Goal: Task Accomplishment & Management: Manage account settings

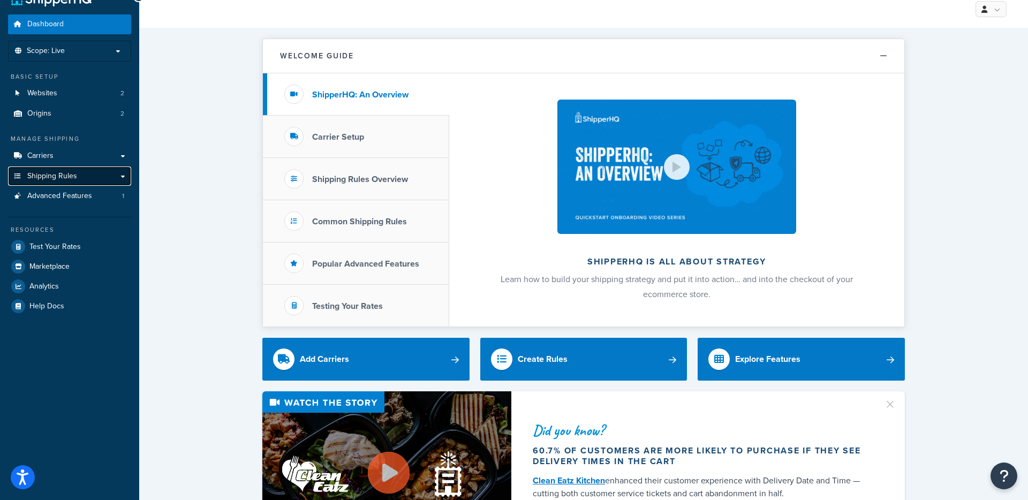
click at [57, 174] on span "Shipping Rules" at bounding box center [52, 176] width 50 height 9
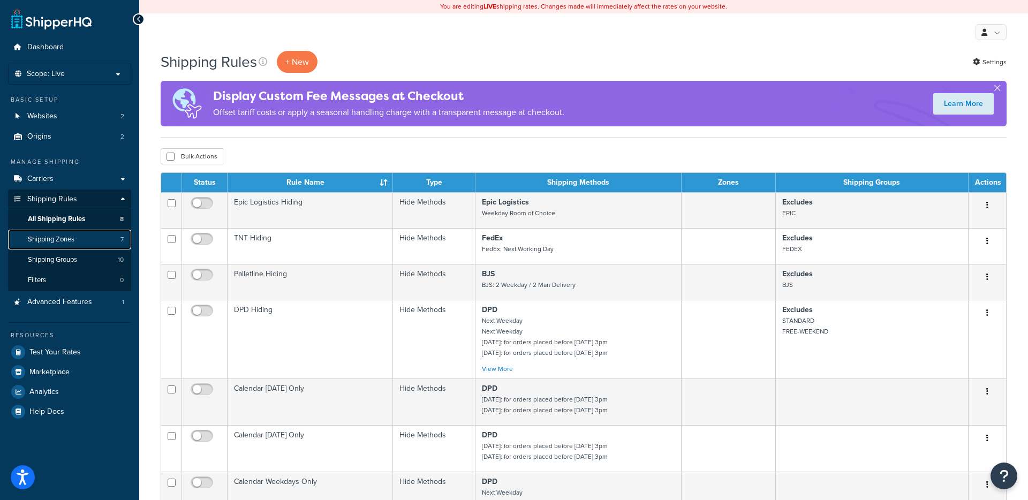
click at [79, 237] on link "Shipping Zones 7" at bounding box center [69, 240] width 123 height 20
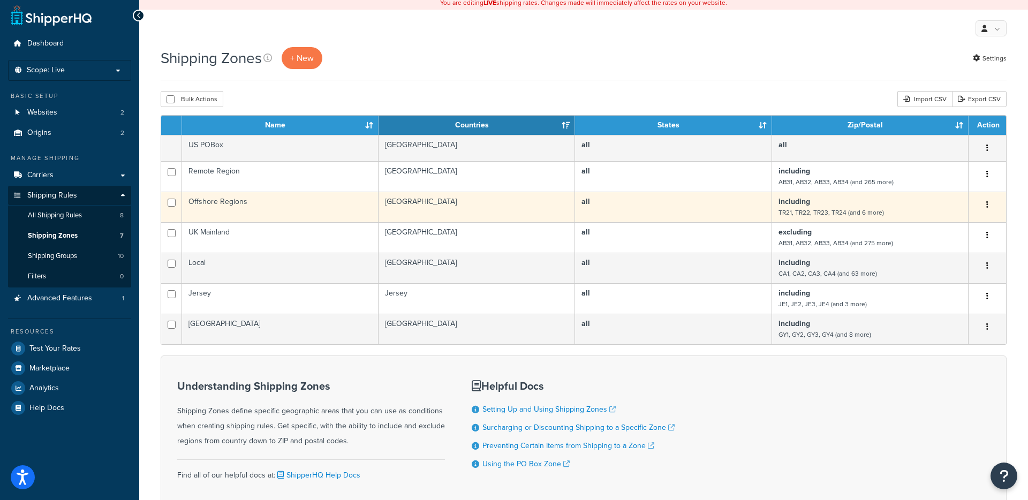
scroll to position [7, 0]
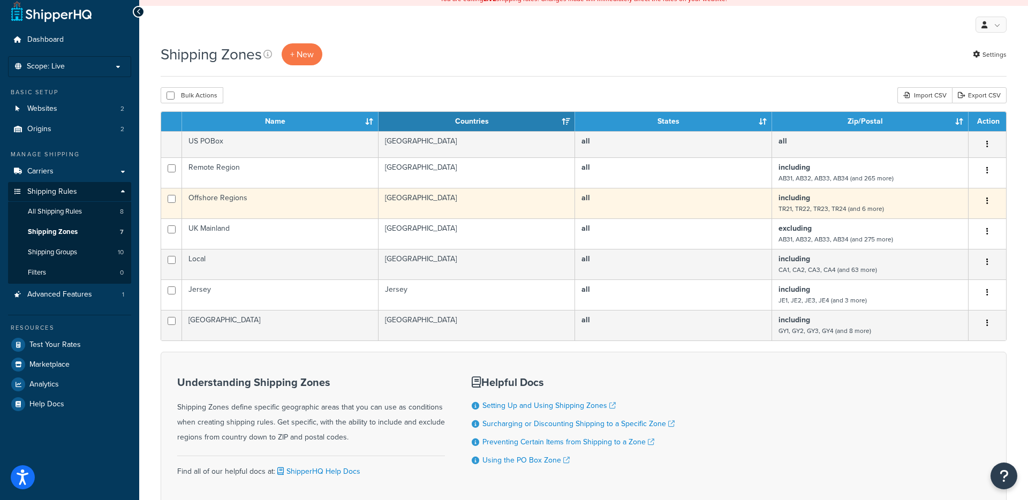
click at [819, 201] on td "including TR21, TR22, TR23, TR24 (and 6 more)" at bounding box center [870, 203] width 196 height 31
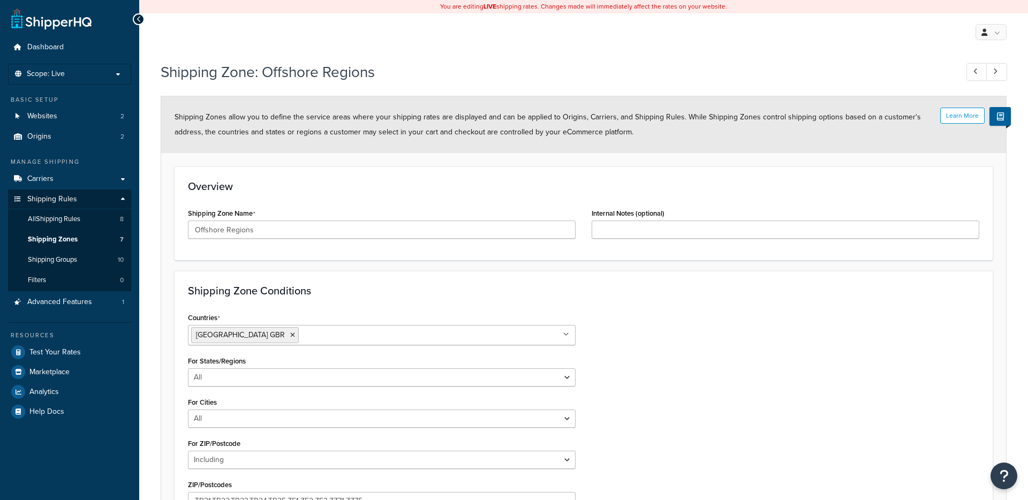
select select "including"
click at [994, 72] on icon at bounding box center [995, 71] width 4 height 7
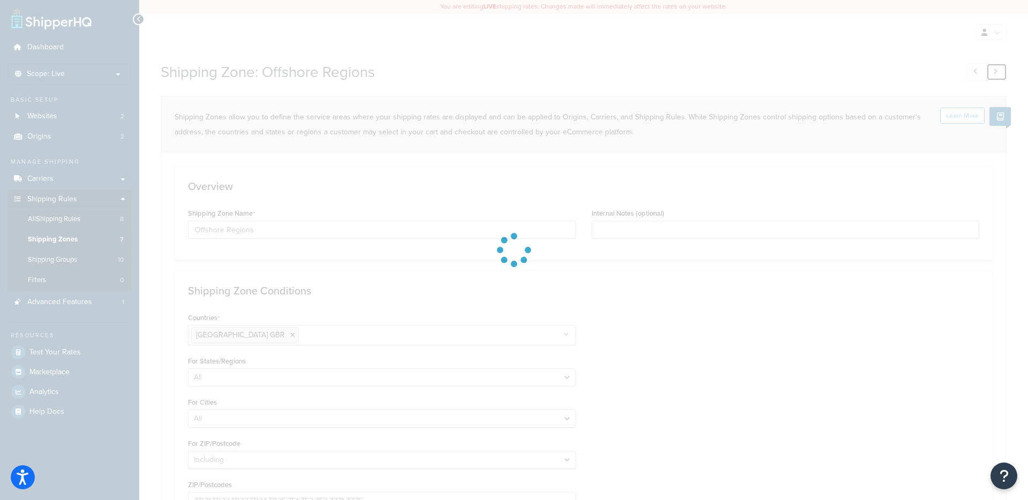
type input "UK Mainland"
select select "excluding"
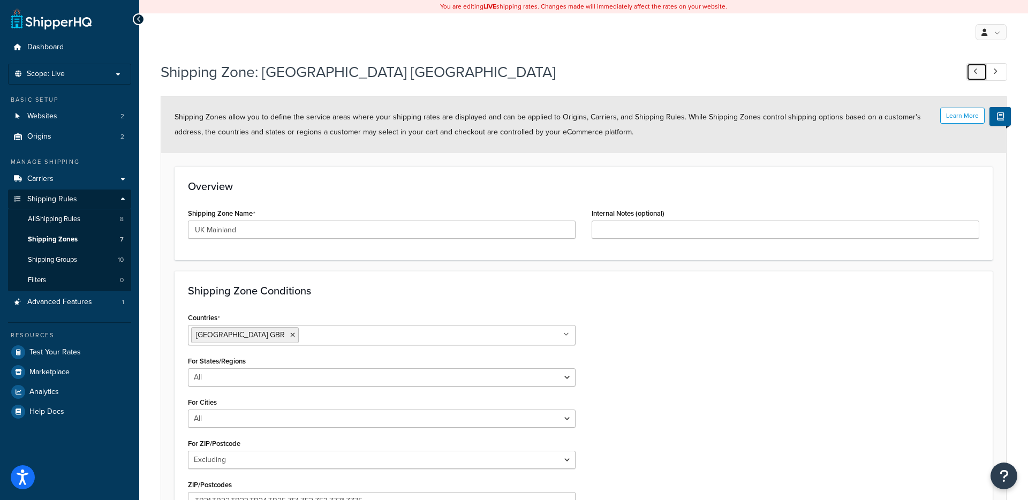
click at [977, 71] on icon at bounding box center [975, 71] width 4 height 7
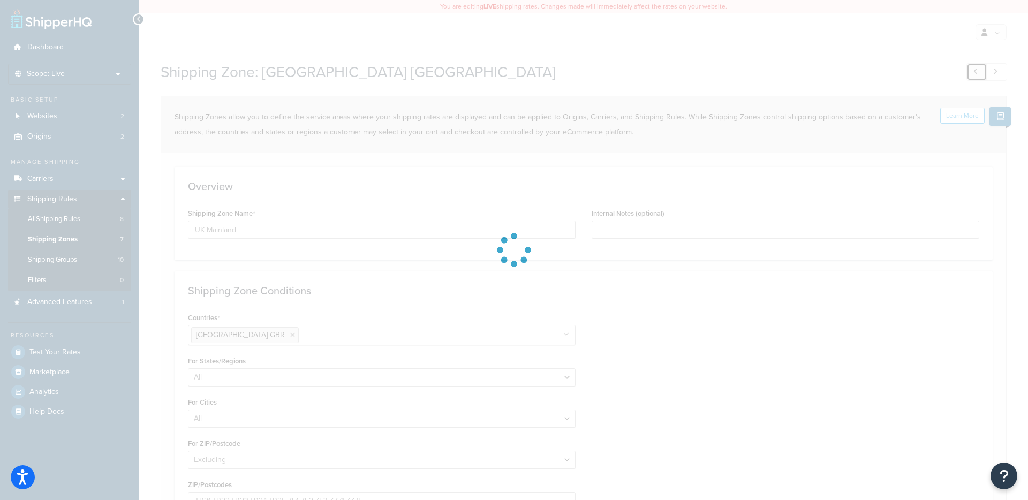
type input "Offshore Regions"
select select "including"
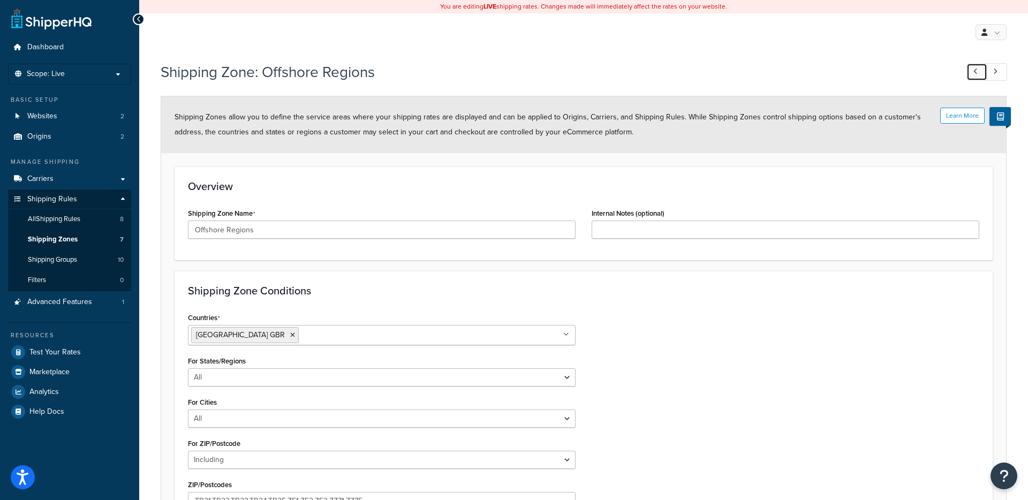
click at [977, 71] on icon at bounding box center [975, 71] width 4 height 7
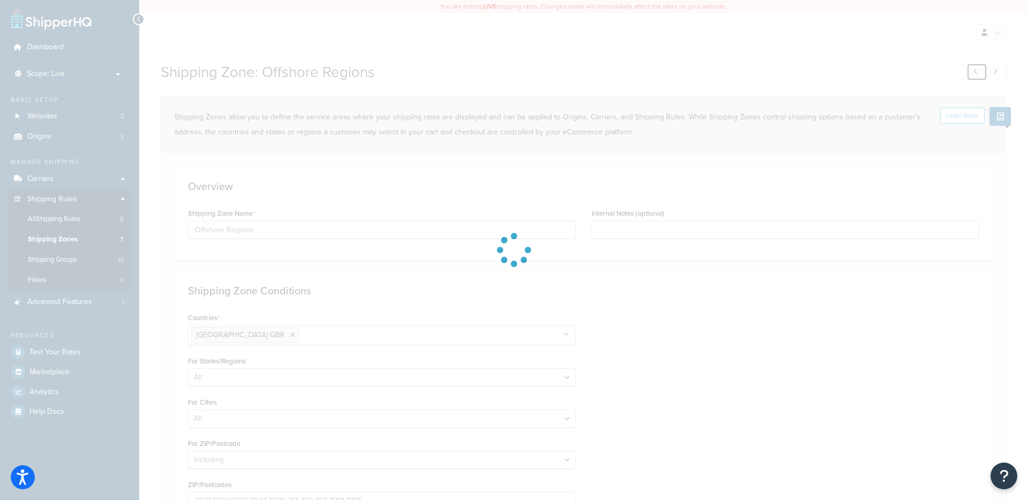
type input "Remote Region"
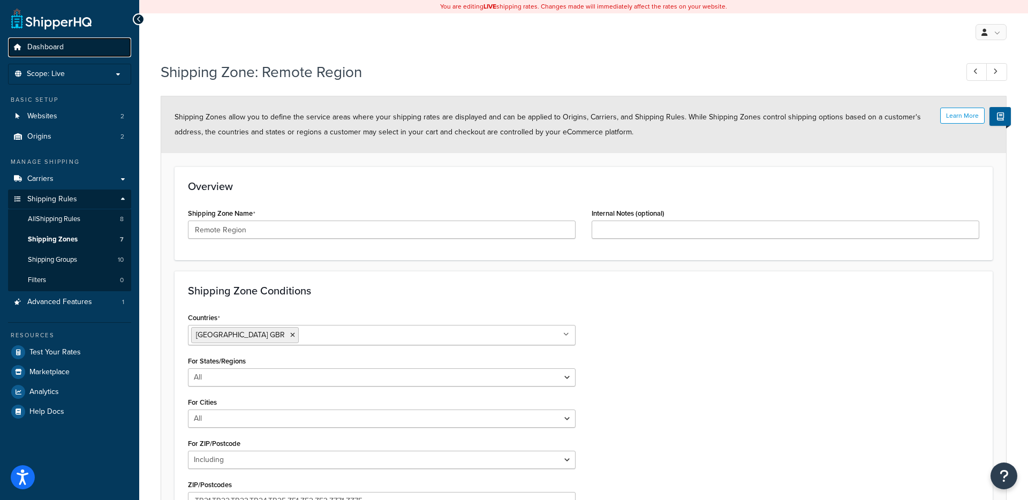
click at [55, 44] on span "Dashboard" at bounding box center [45, 47] width 36 height 9
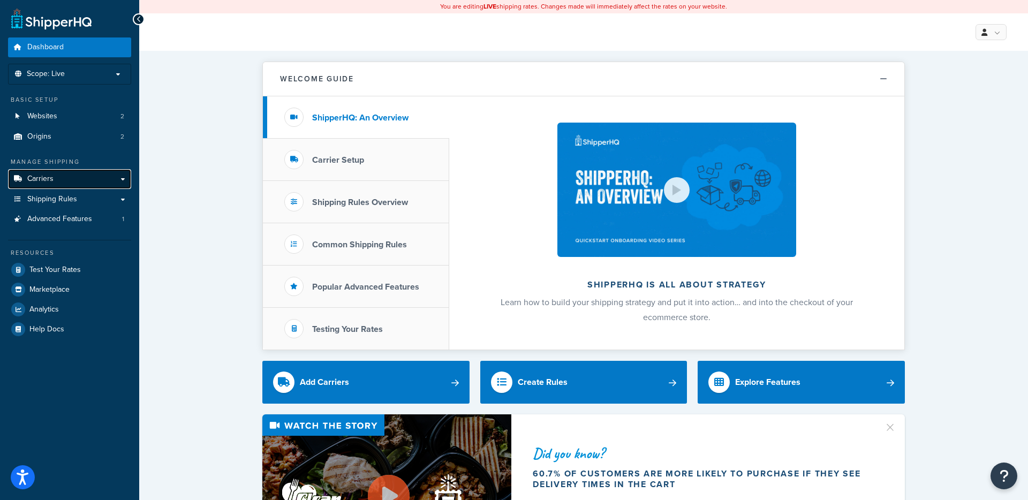
click at [120, 177] on link "Carriers" at bounding box center [69, 179] width 123 height 20
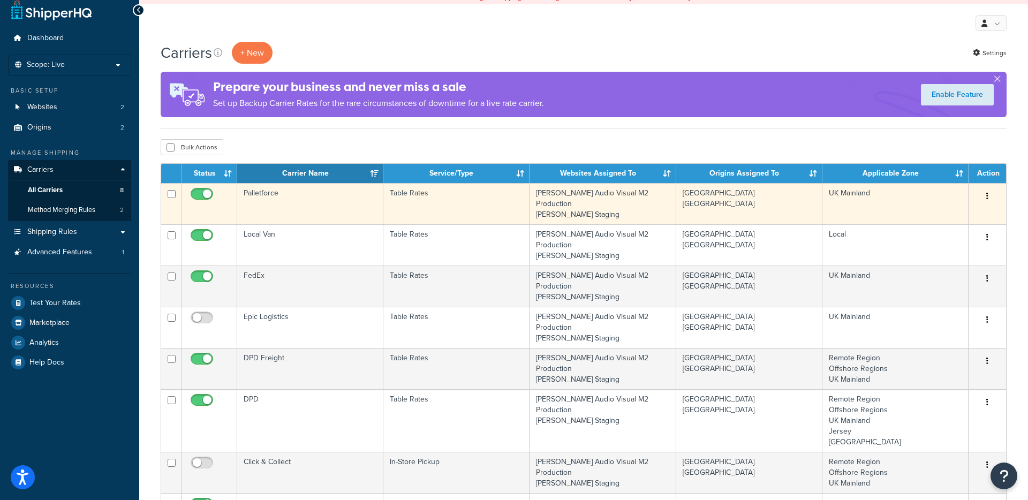
scroll to position [6, 0]
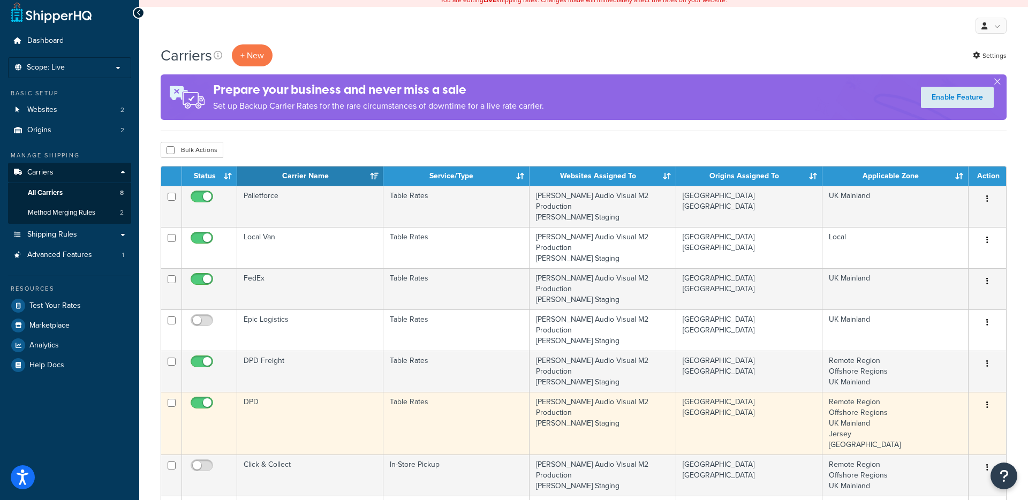
click at [990, 397] on button "button" at bounding box center [987, 405] width 15 height 17
click at [948, 380] on link "Edit" at bounding box center [944, 384] width 85 height 22
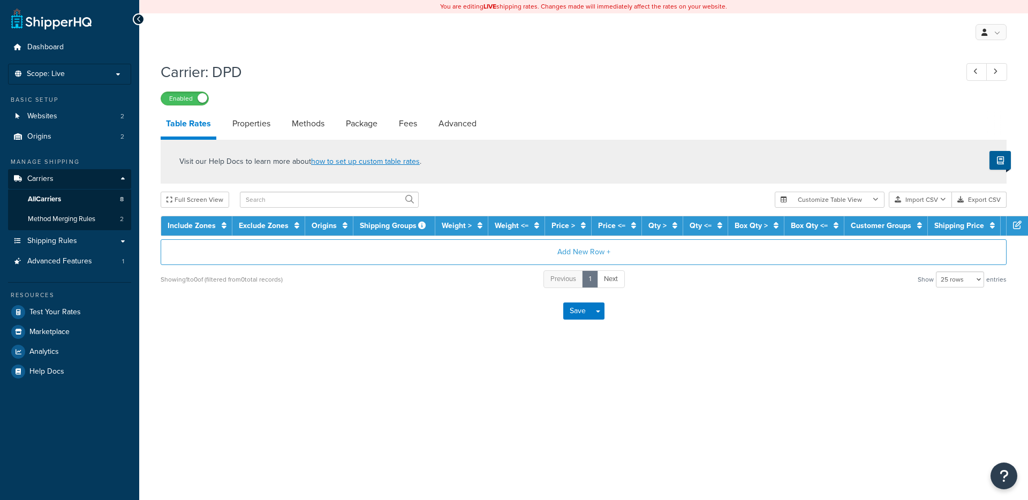
select select "25"
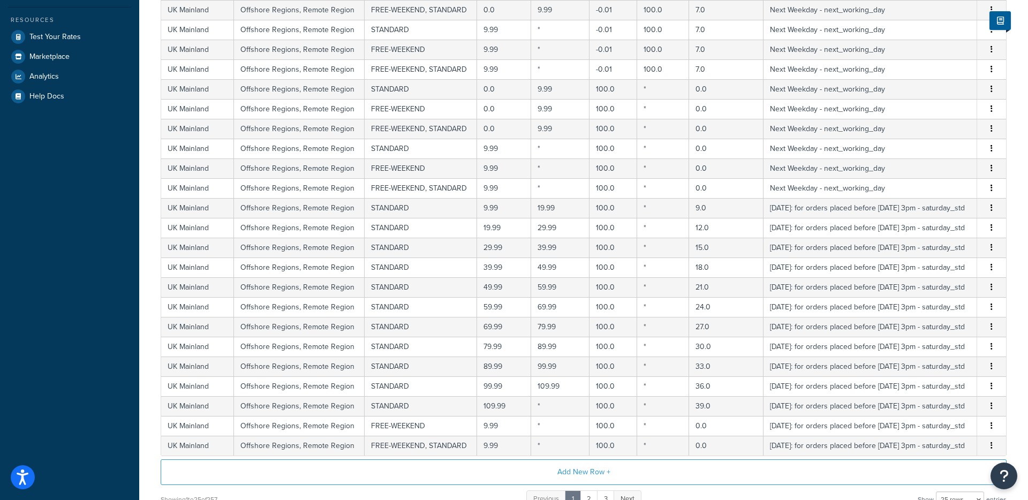
scroll to position [274, 0]
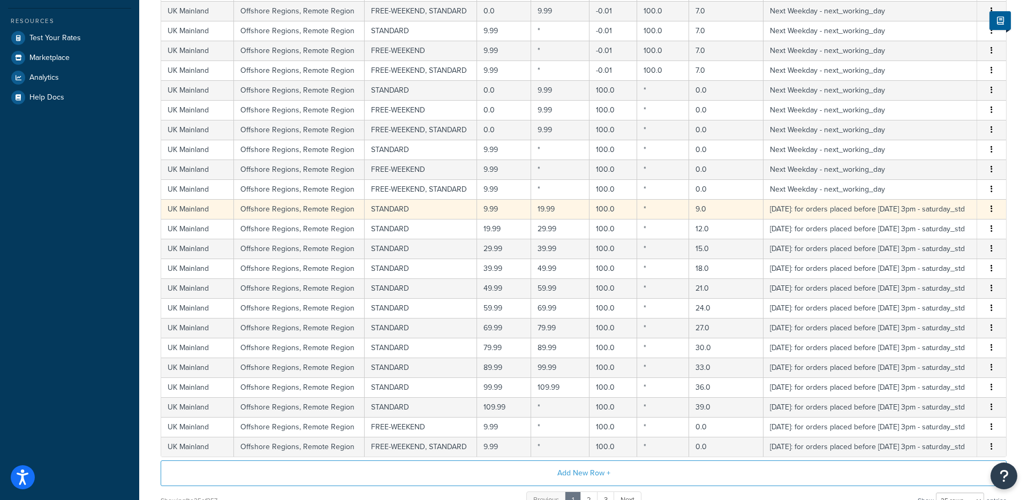
click at [706, 209] on td "9.0" at bounding box center [726, 209] width 74 height 20
select select "114050"
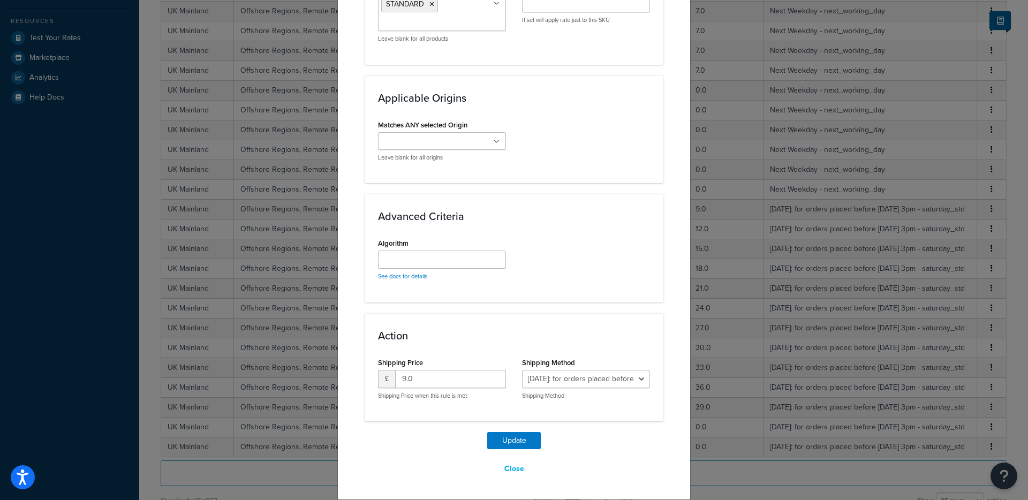
scroll to position [684, 0]
click at [424, 379] on input "9.0" at bounding box center [450, 380] width 111 height 18
type input "15"
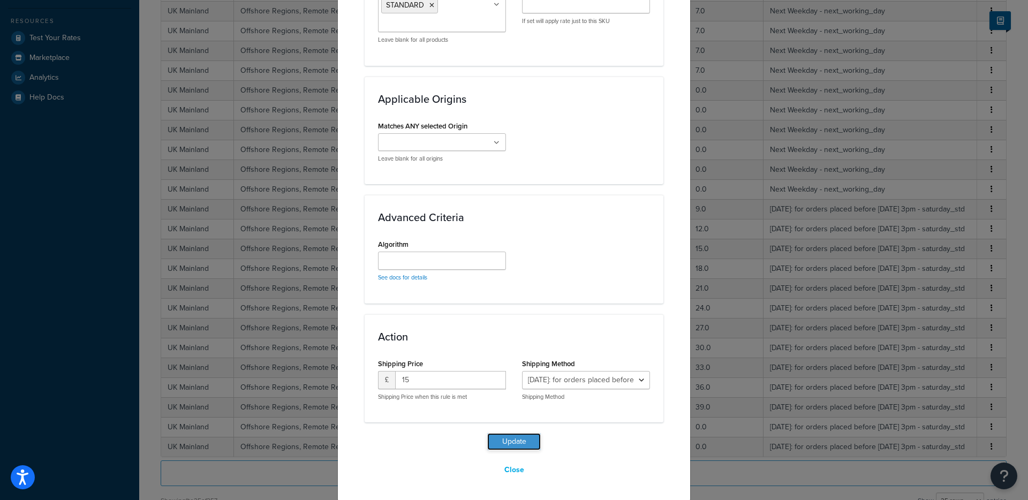
click at [518, 442] on button "Update" at bounding box center [514, 441] width 54 height 17
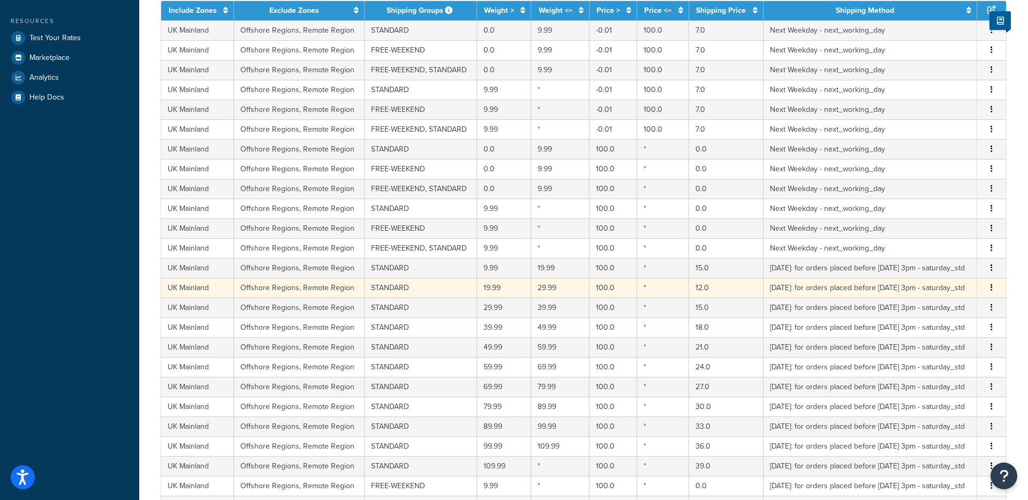
click at [717, 287] on td "12.0" at bounding box center [726, 288] width 74 height 20
select select "114050"
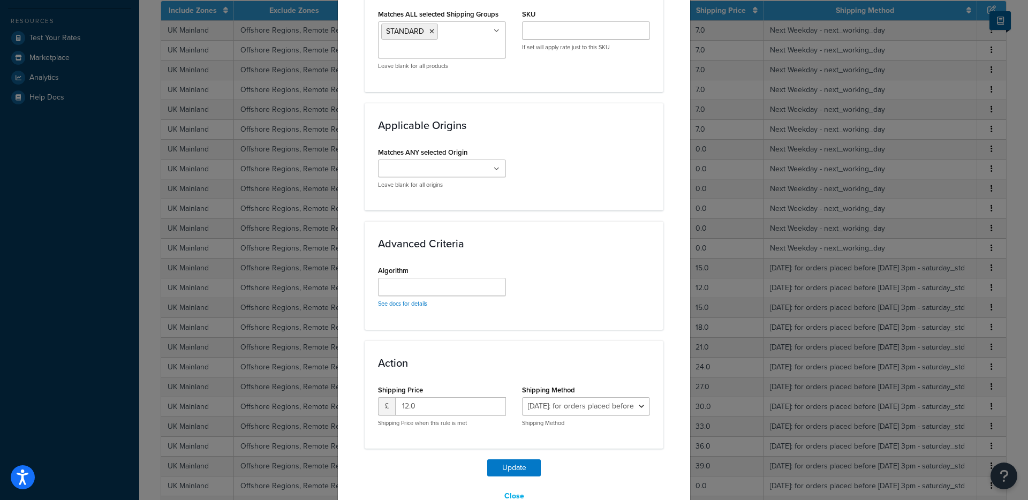
scroll to position [685, 0]
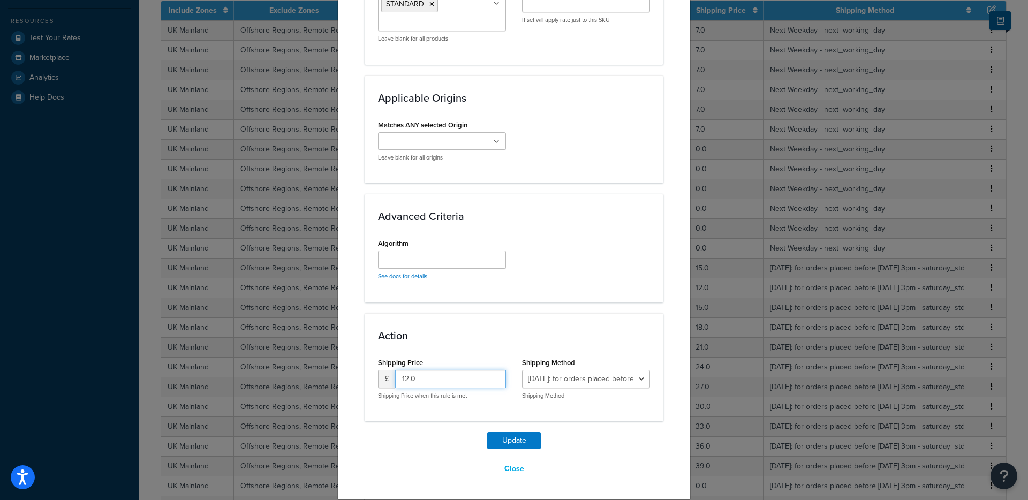
drag, startPoint x: 421, startPoint y: 379, endPoint x: 383, endPoint y: 376, distance: 38.7
click at [383, 376] on div "£ 12.0" at bounding box center [442, 379] width 128 height 18
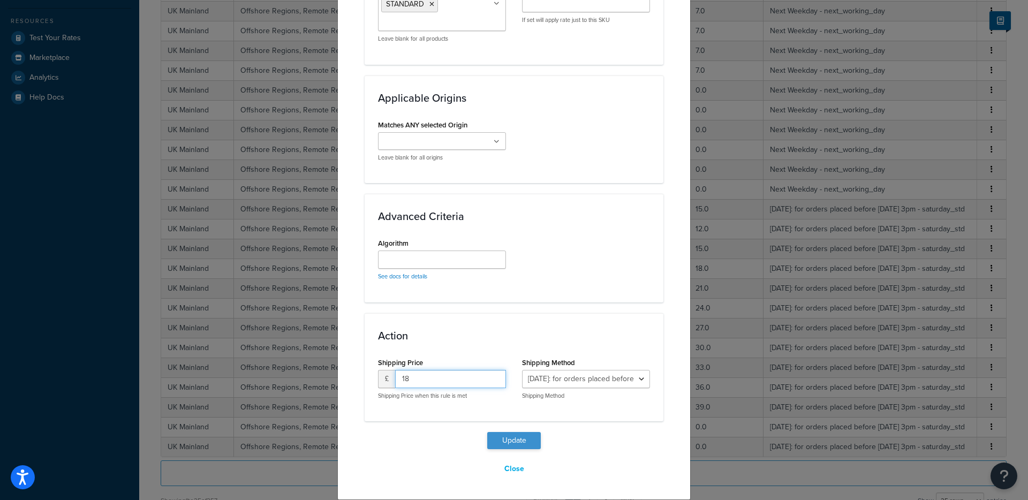
type input "18"
click at [518, 442] on button "Update" at bounding box center [514, 440] width 54 height 17
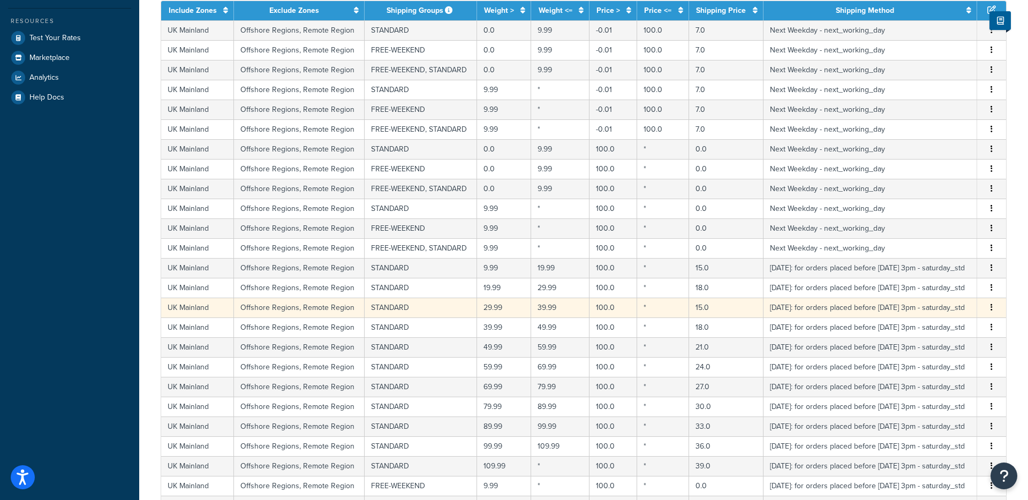
click at [697, 311] on td "15.0" at bounding box center [726, 308] width 74 height 20
select select "114050"
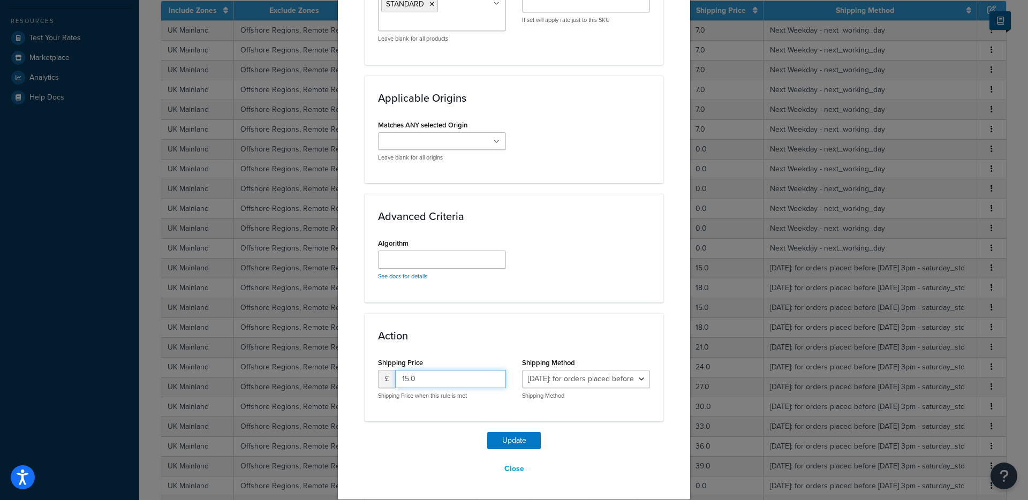
drag, startPoint x: 423, startPoint y: 382, endPoint x: 326, endPoint y: 364, distance: 99.1
click at [326, 364] on div "Update Table Rate Applicable Zones See examples and learn more about how includ…" at bounding box center [514, 250] width 1028 height 500
type input "21"
click at [518, 438] on button "Update" at bounding box center [514, 440] width 54 height 17
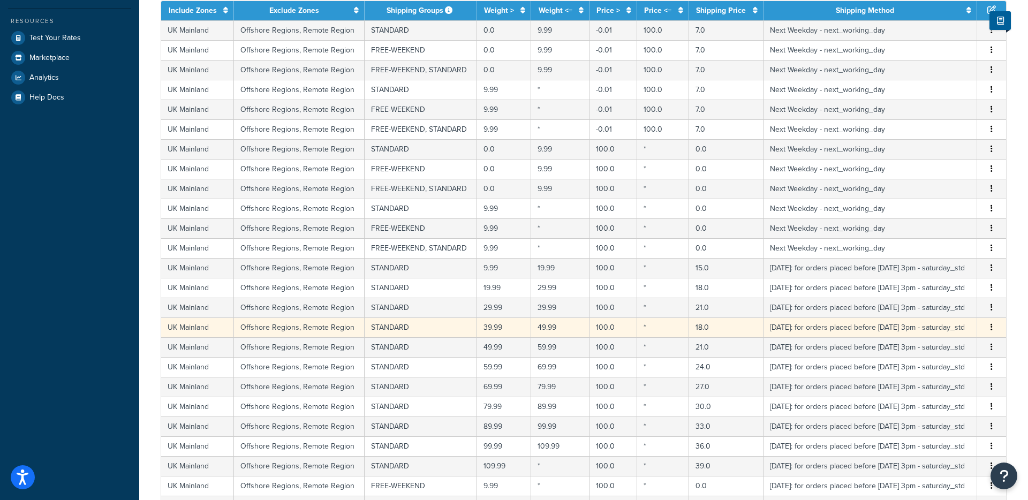
click at [698, 328] on td "18.0" at bounding box center [726, 327] width 74 height 20
select select "114050"
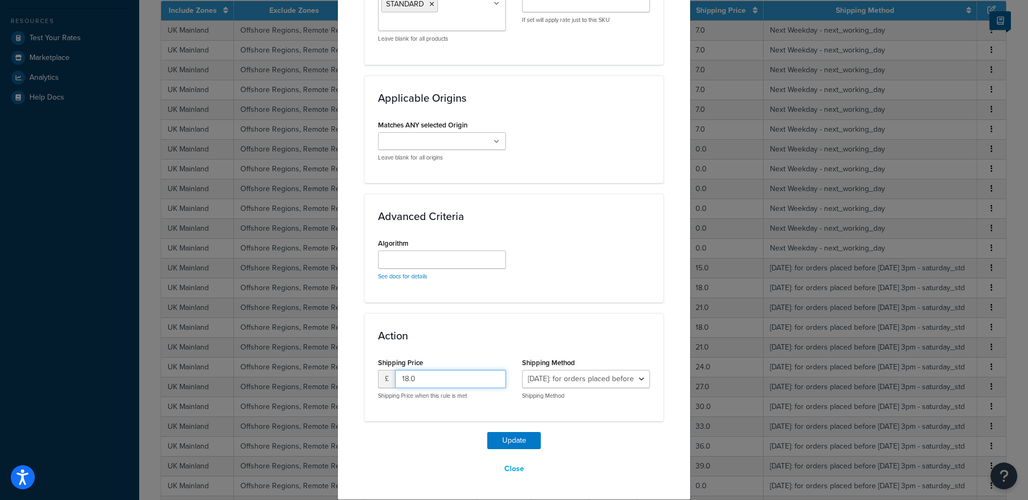
drag, startPoint x: 398, startPoint y: 381, endPoint x: 362, endPoint y: 380, distance: 35.9
type input "24"
click at [518, 439] on button "Update" at bounding box center [514, 440] width 54 height 17
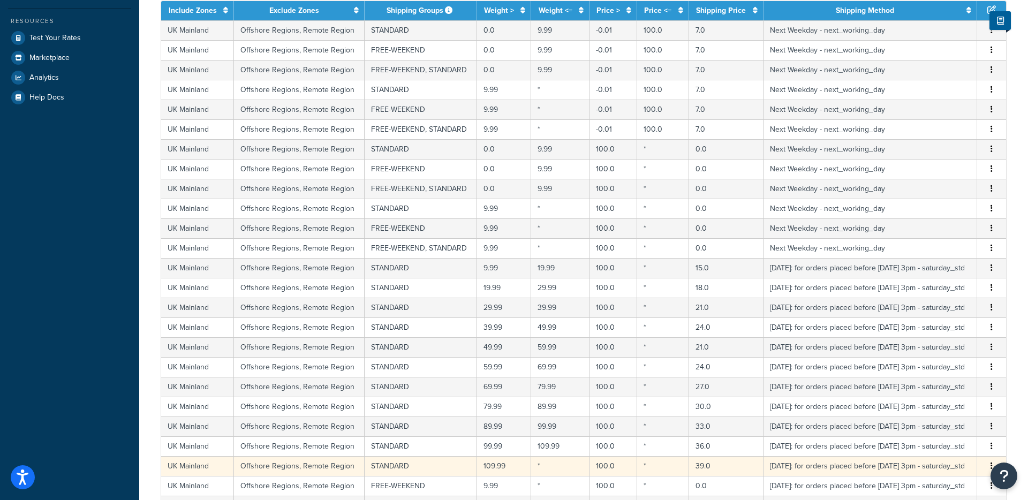
scroll to position [277, 0]
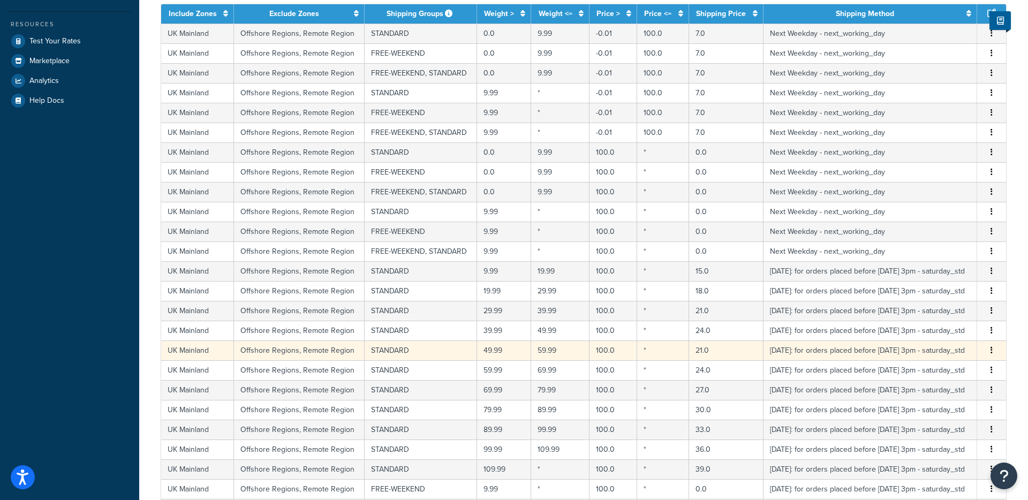
click at [702, 350] on td "21.0" at bounding box center [726, 351] width 74 height 20
select select "114050"
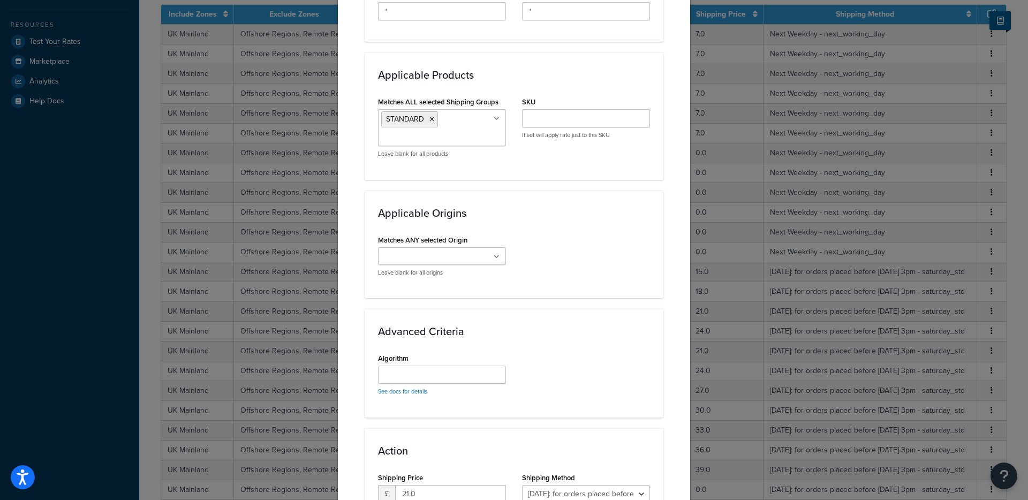
scroll to position [685, 0]
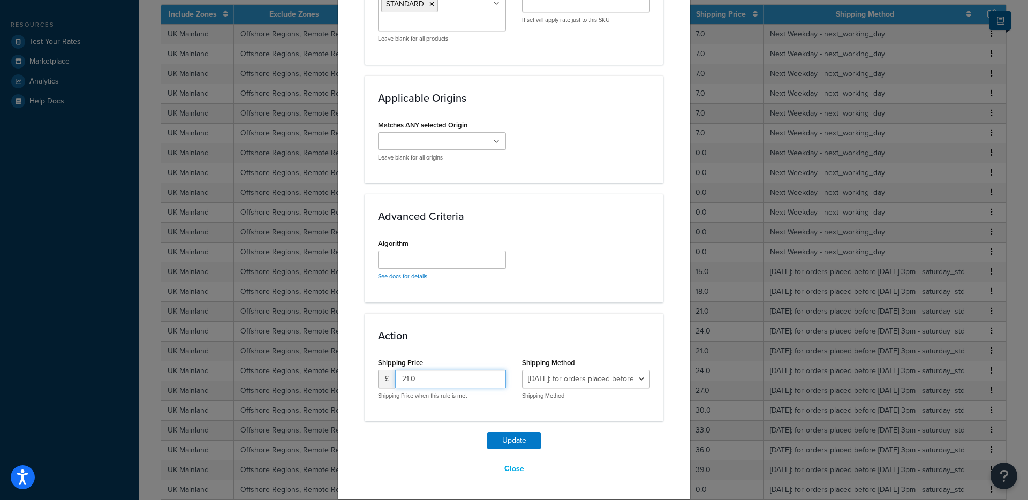
click at [422, 377] on input "21.0" at bounding box center [450, 379] width 111 height 18
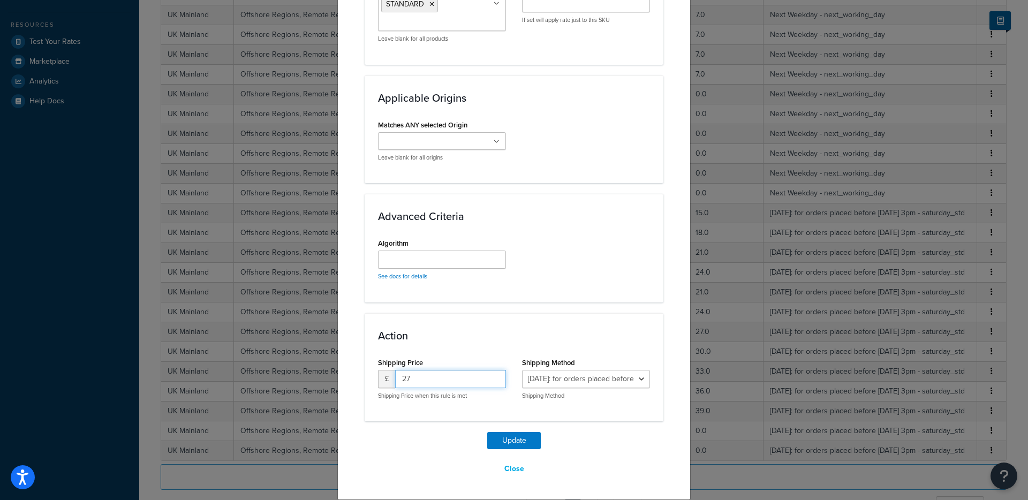
type input "27"
click at [517, 441] on button "Update" at bounding box center [514, 440] width 54 height 17
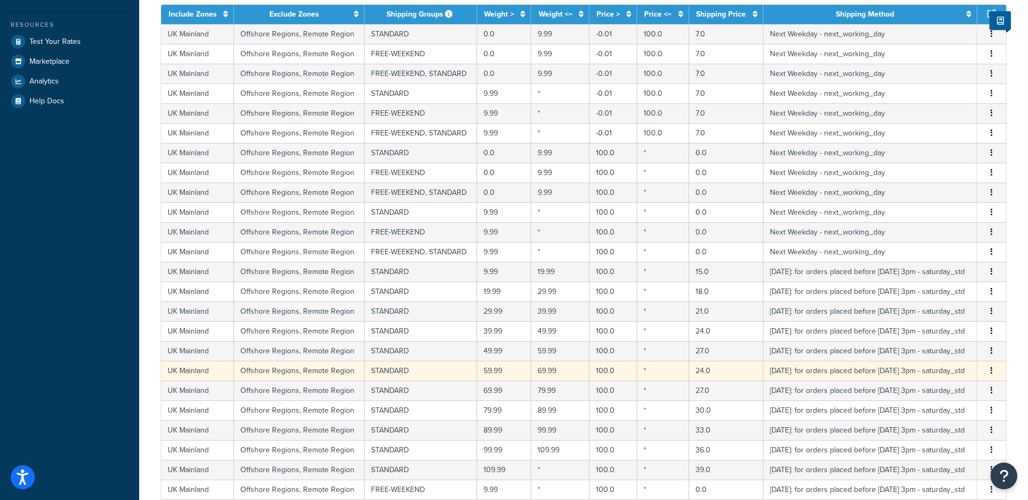
click at [705, 370] on td "24.0" at bounding box center [726, 371] width 74 height 20
select select "114050"
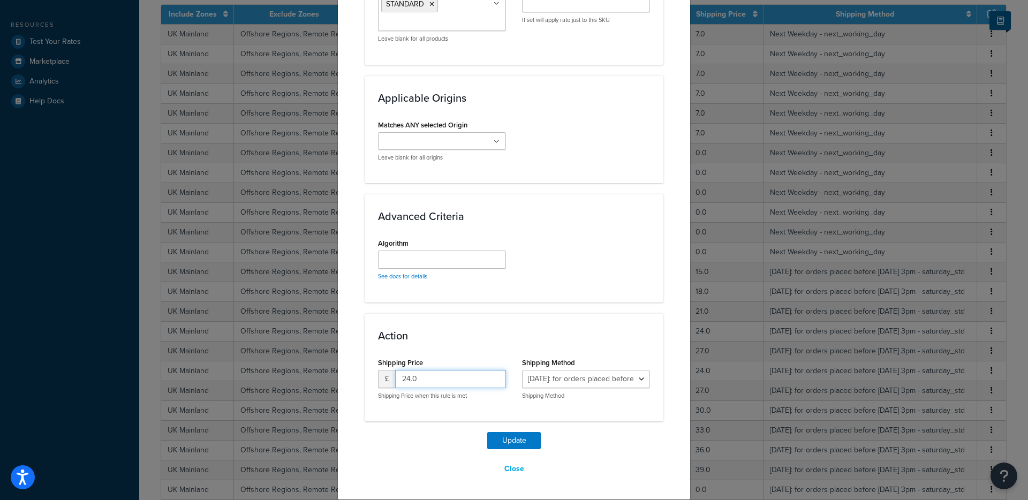
click at [424, 379] on input "24.0" at bounding box center [450, 379] width 111 height 18
type input "30"
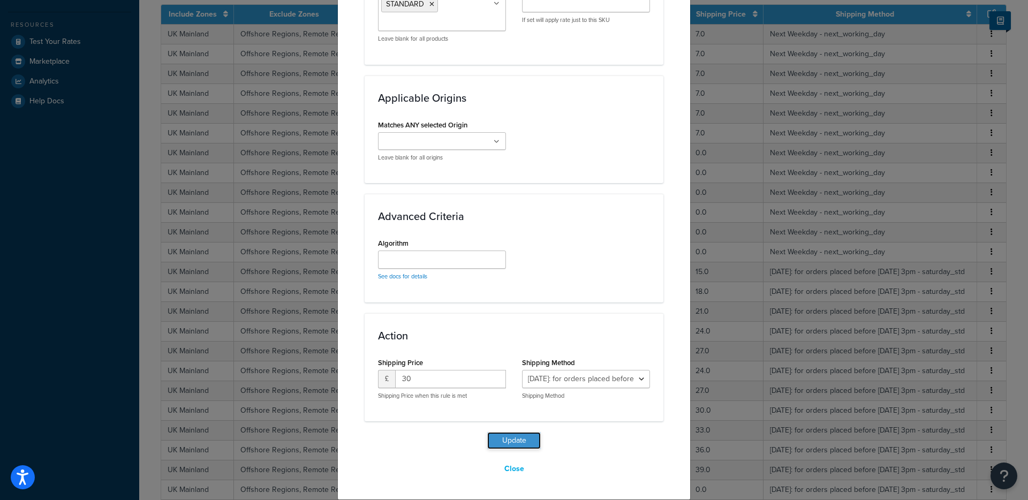
click at [524, 444] on button "Update" at bounding box center [514, 440] width 54 height 17
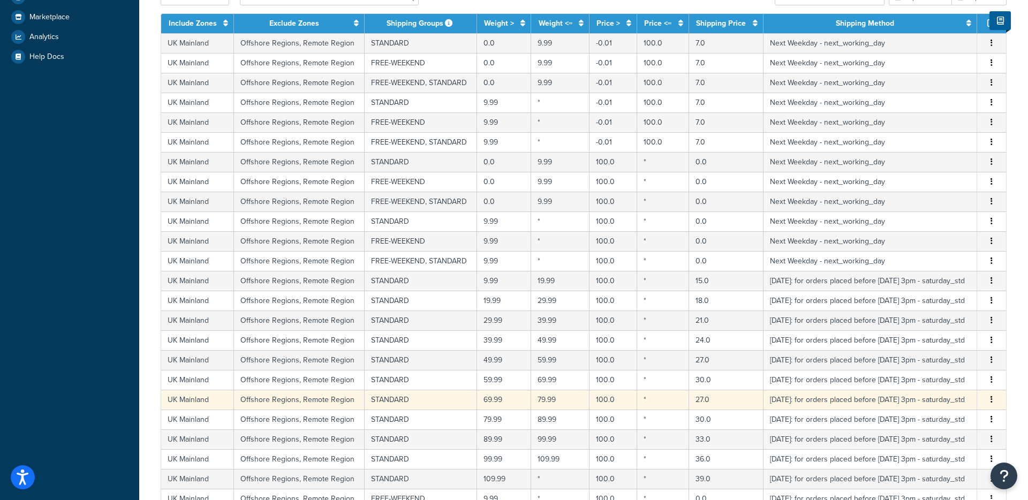
scroll to position [315, 0]
click at [694, 399] on td "27.0" at bounding box center [726, 399] width 74 height 20
select select "114050"
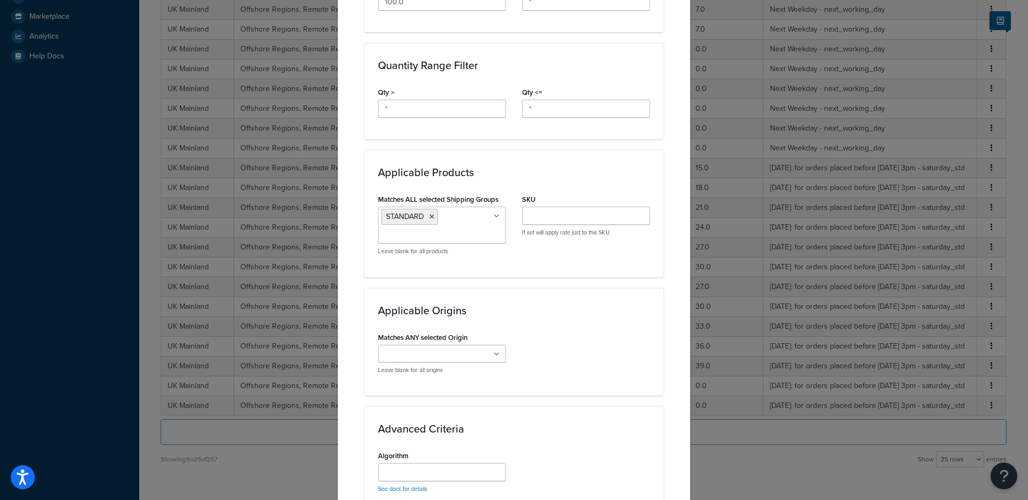
scroll to position [685, 0]
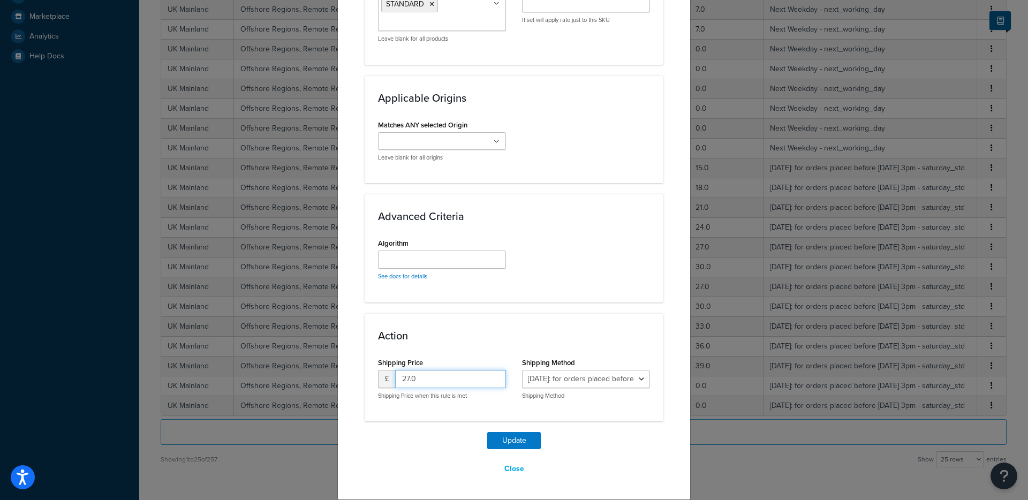
click at [418, 381] on input "27.0" at bounding box center [450, 379] width 111 height 18
type input "33"
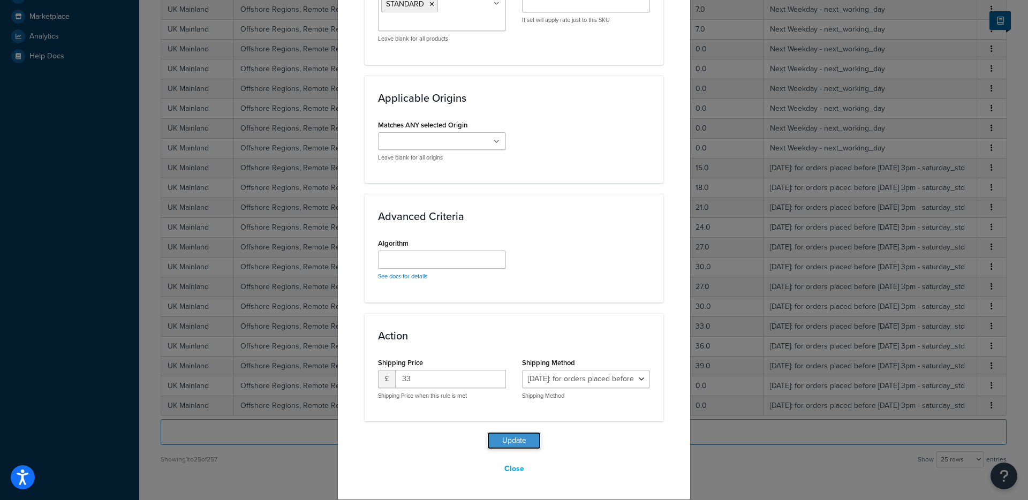
click at [516, 443] on button "Update" at bounding box center [514, 440] width 54 height 17
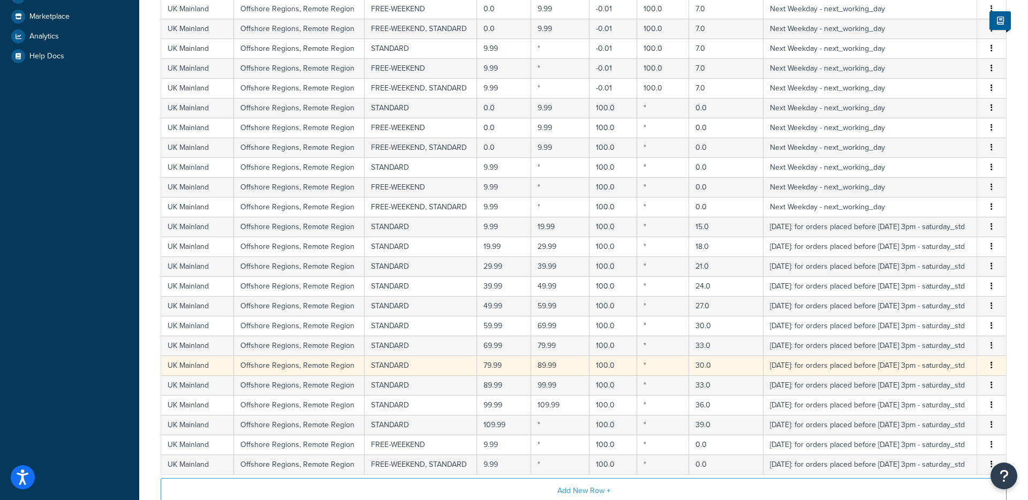
click at [699, 362] on td "30.0" at bounding box center [726, 365] width 74 height 20
select select "114050"
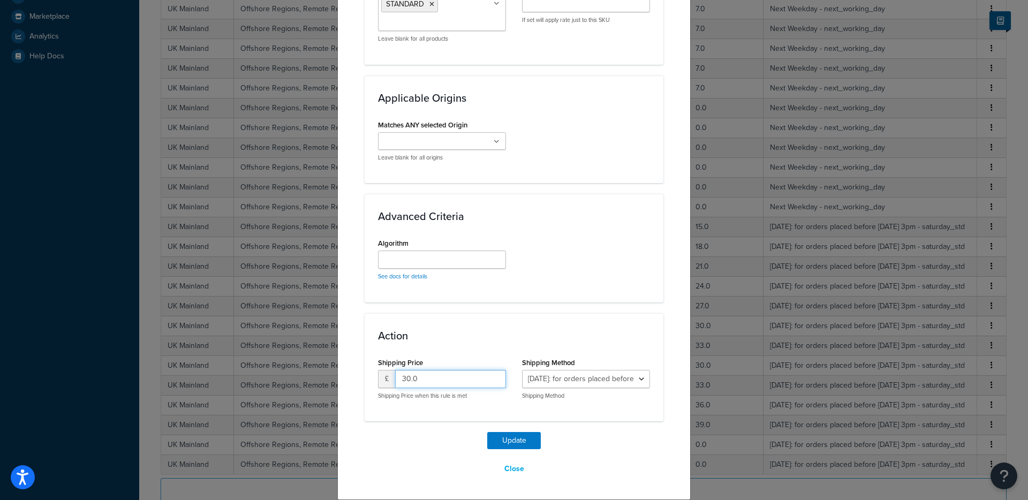
click at [411, 376] on input "30.0" at bounding box center [450, 379] width 111 height 18
type input "36"
click at [510, 440] on button "Update" at bounding box center [514, 440] width 54 height 17
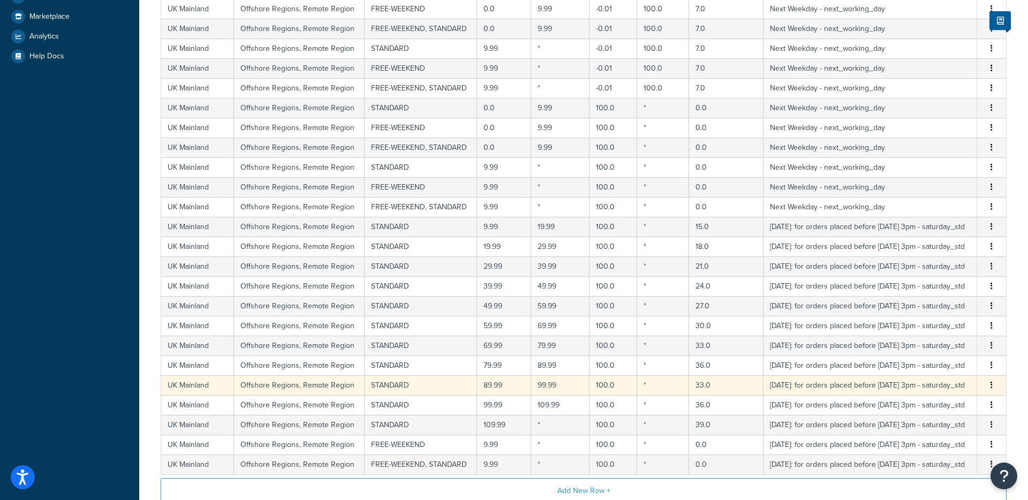
click at [694, 387] on td "33.0" at bounding box center [726, 385] width 74 height 20
select select "114050"
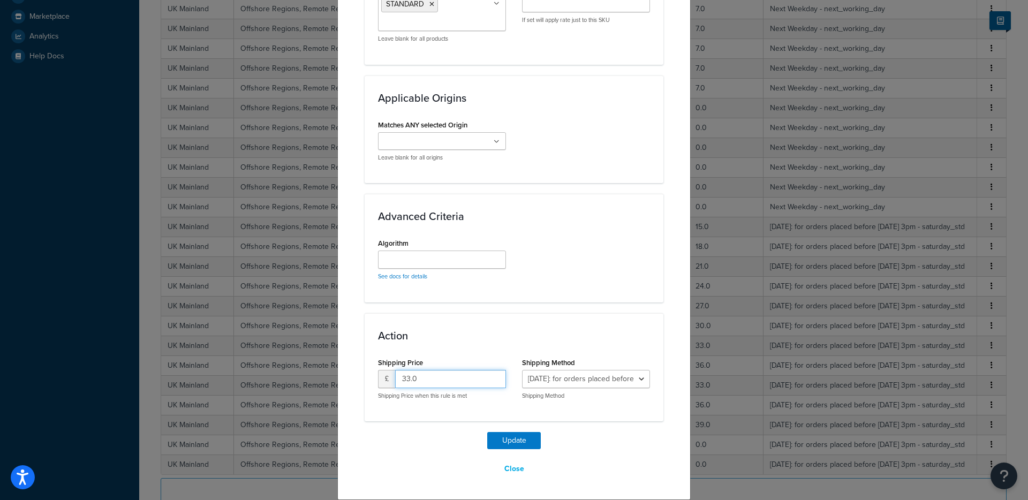
click at [438, 380] on input "33.0" at bounding box center [450, 379] width 111 height 18
click at [438, 380] on input "37" at bounding box center [450, 379] width 111 height 18
click at [438, 380] on input "38" at bounding box center [450, 379] width 111 height 18
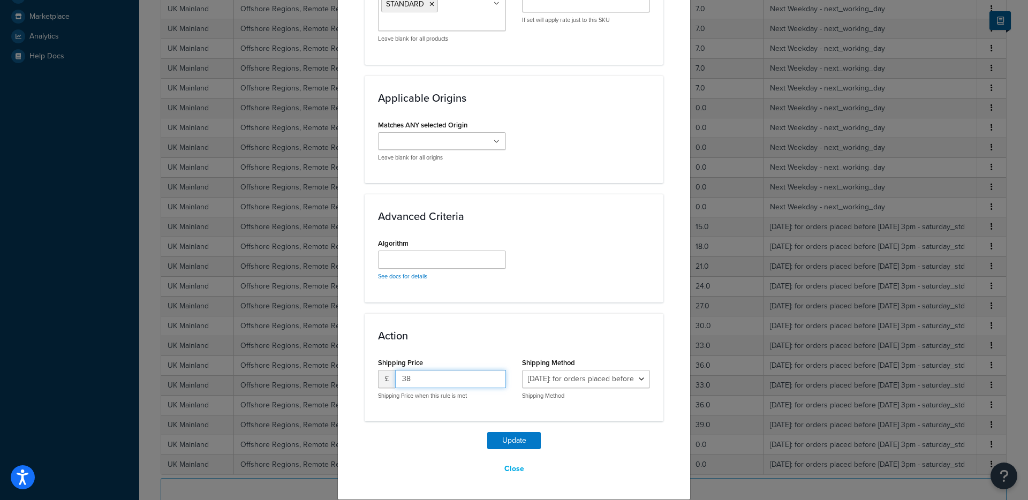
click at [438, 380] on input "38" at bounding box center [450, 379] width 111 height 18
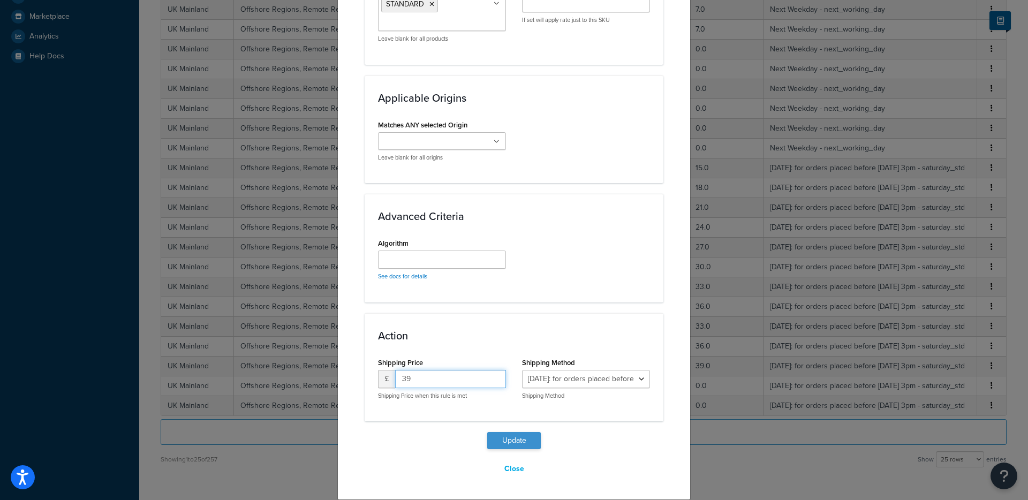
type input "39"
click at [526, 443] on button "Update" at bounding box center [514, 440] width 54 height 17
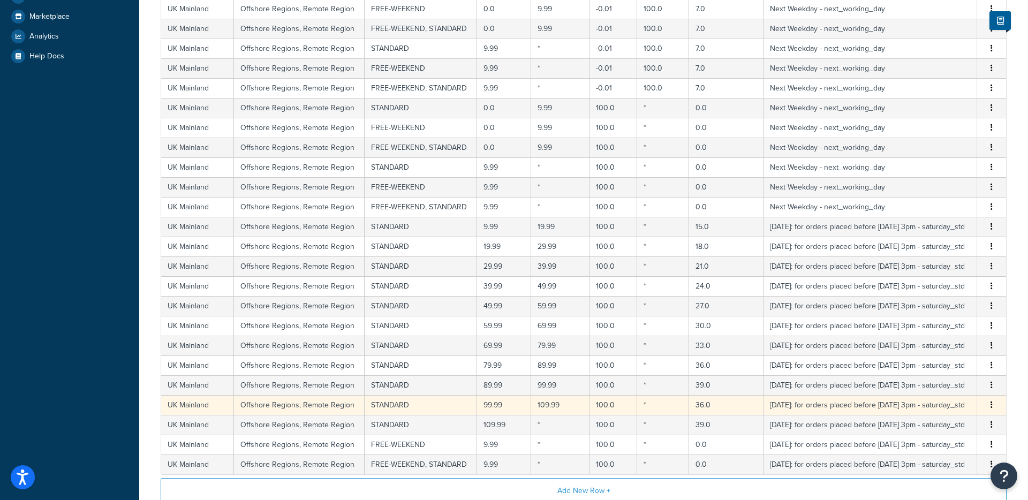
click at [707, 406] on td "36.0" at bounding box center [726, 405] width 74 height 20
select select "114050"
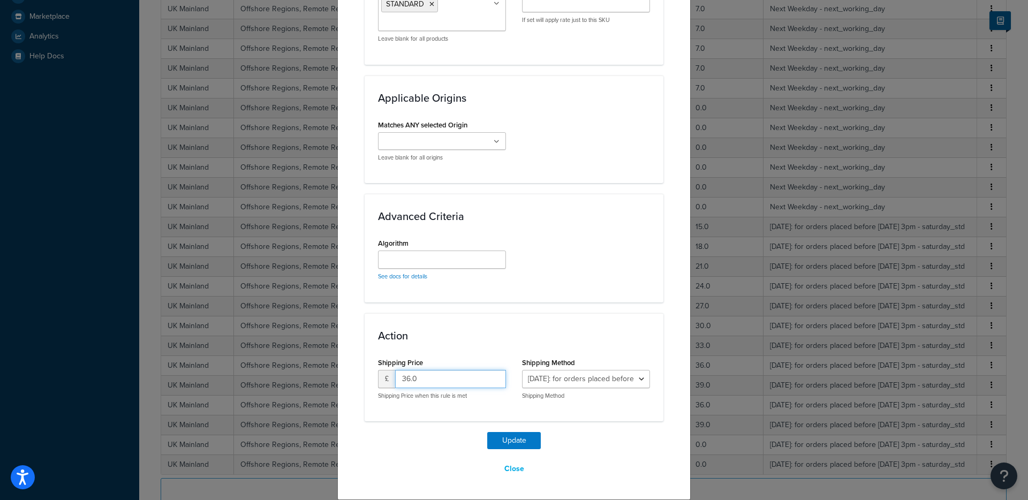
click at [436, 377] on input "36.0" at bounding box center [450, 379] width 111 height 18
type input "4"
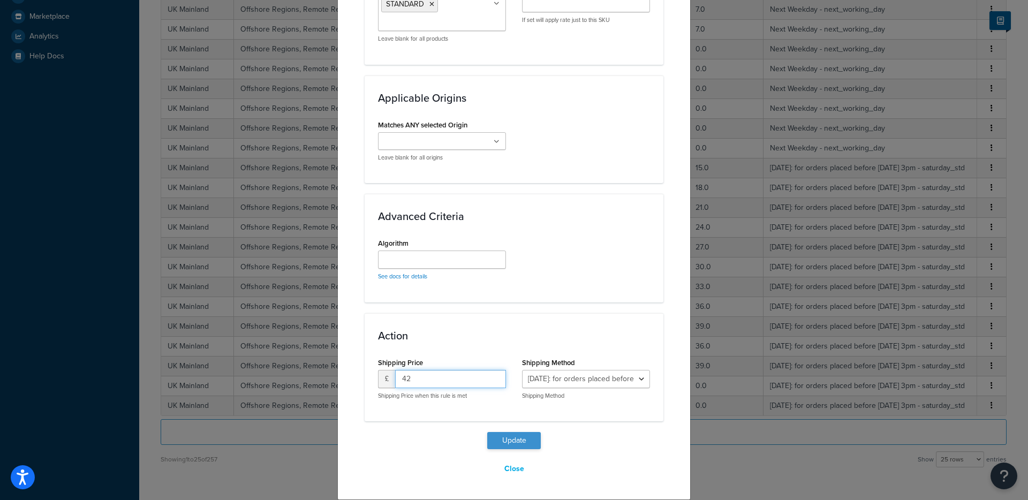
type input "42"
click at [529, 441] on button "Update" at bounding box center [514, 440] width 54 height 17
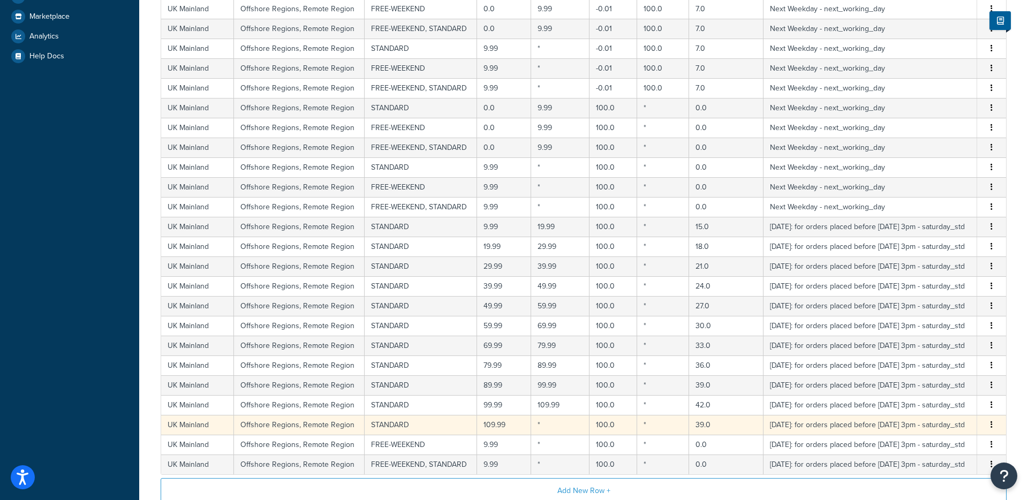
click at [702, 423] on td "39.0" at bounding box center [726, 425] width 74 height 20
select select "114050"
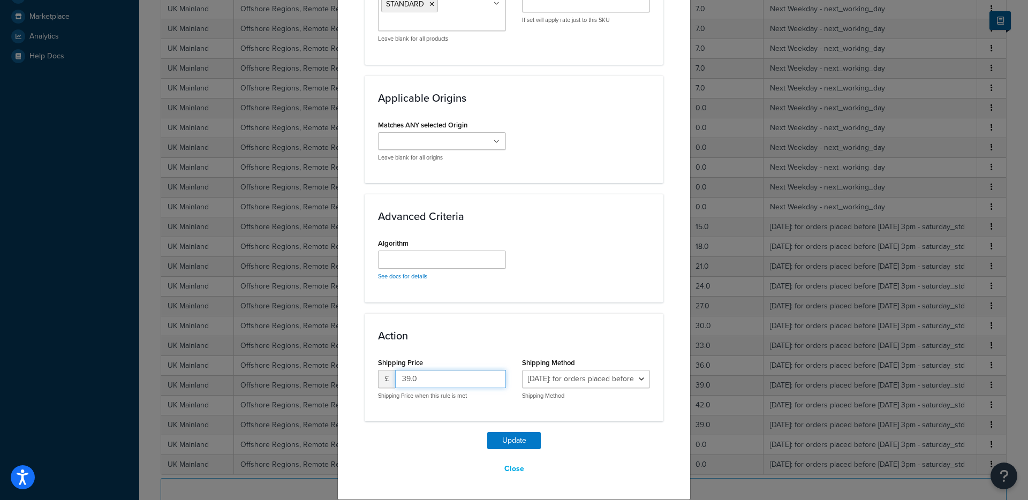
click at [430, 379] on input "39.0" at bounding box center [450, 379] width 111 height 18
click at [430, 379] on input "40" at bounding box center [450, 379] width 111 height 18
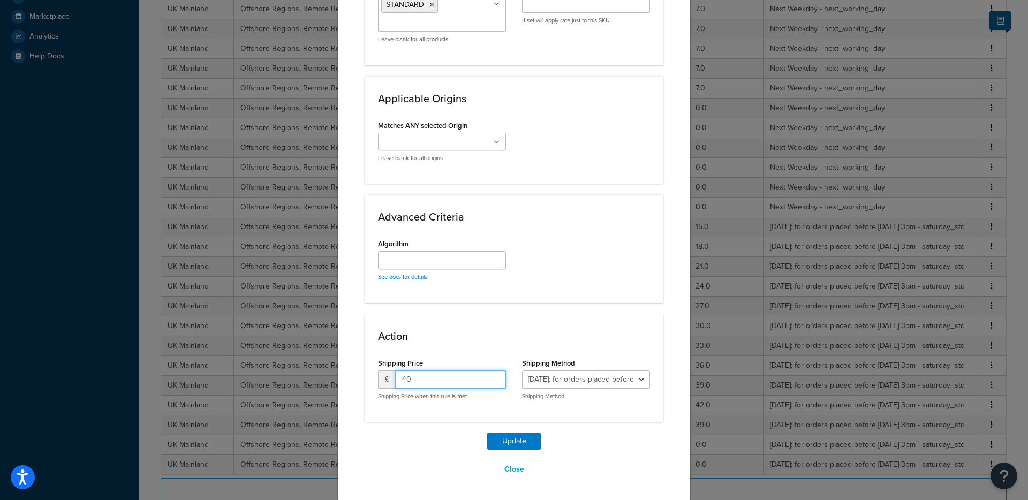
click at [430, 379] on input "40" at bounding box center [450, 379] width 111 height 18
type input "45"
click at [487, 433] on button "Update" at bounding box center [514, 441] width 54 height 17
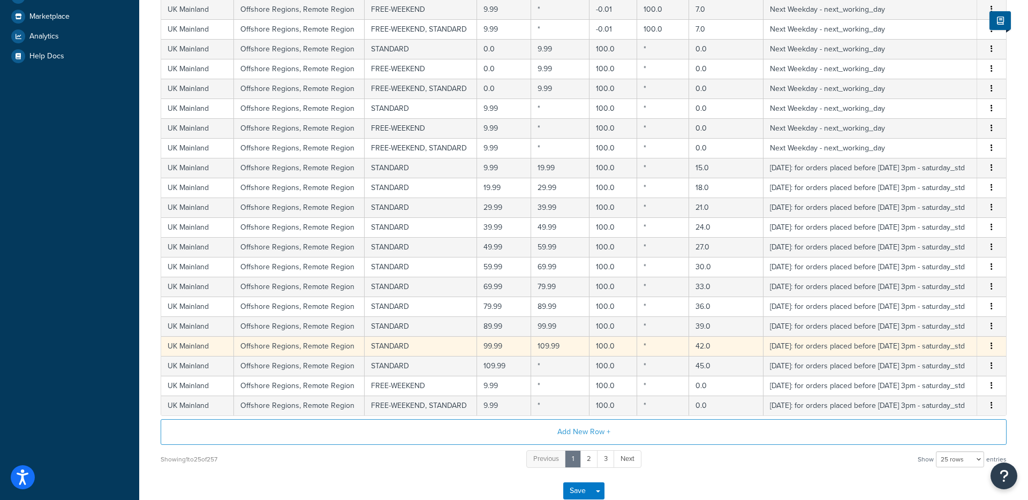
scroll to position [332, 0]
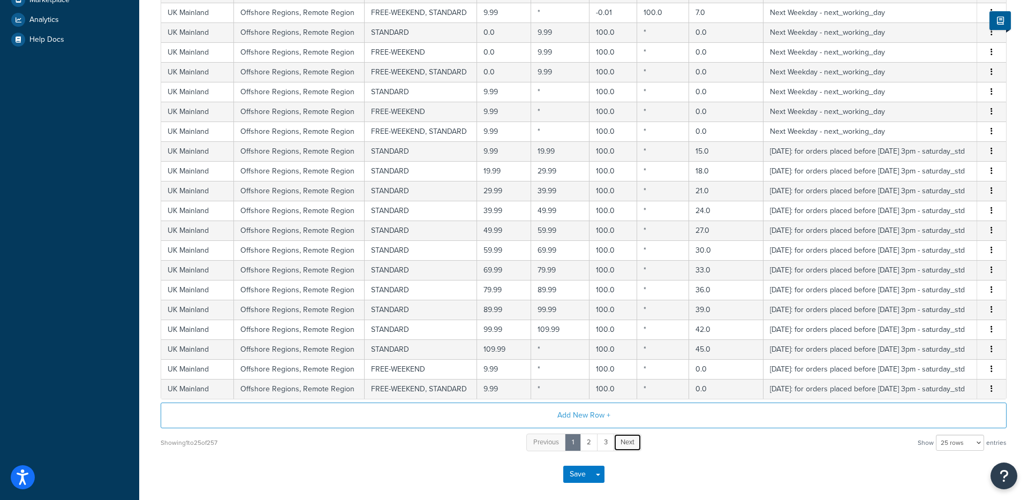
click at [633, 443] on span "Next" at bounding box center [628, 442] width 14 height 10
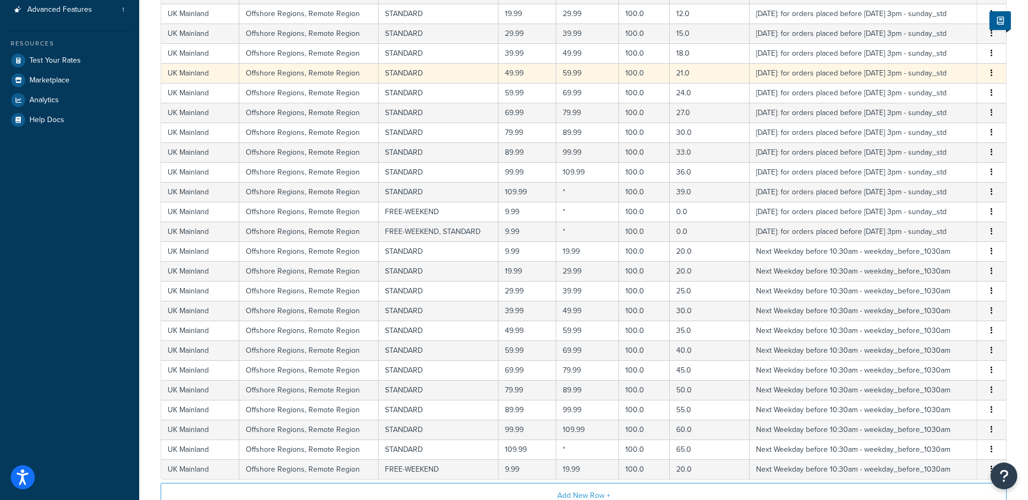
scroll to position [382, 0]
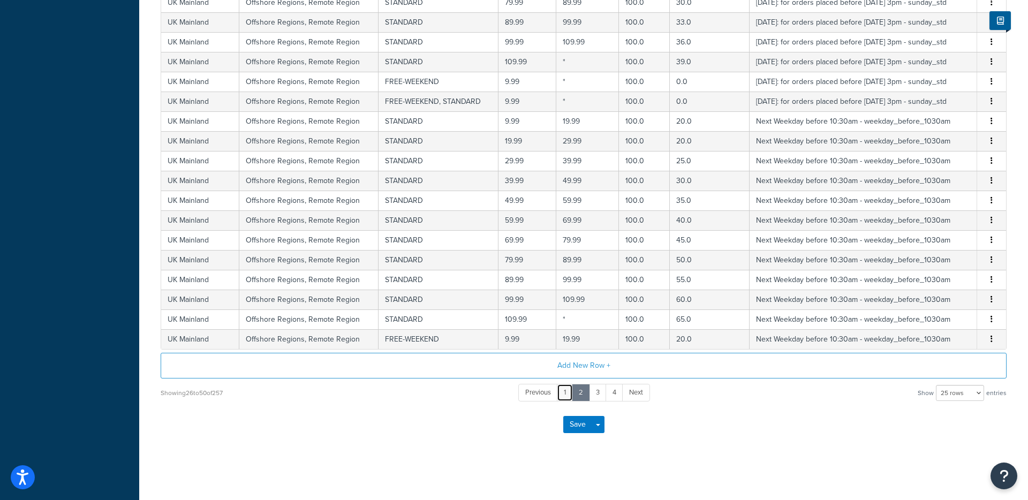
click at [562, 389] on link "1" at bounding box center [565, 393] width 16 height 18
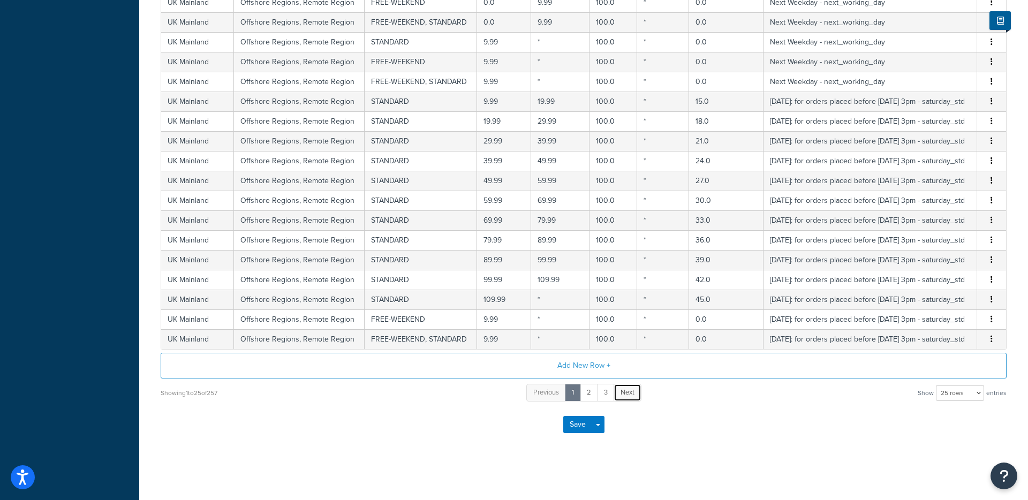
click at [627, 395] on span "Next" at bounding box center [628, 392] width 14 height 10
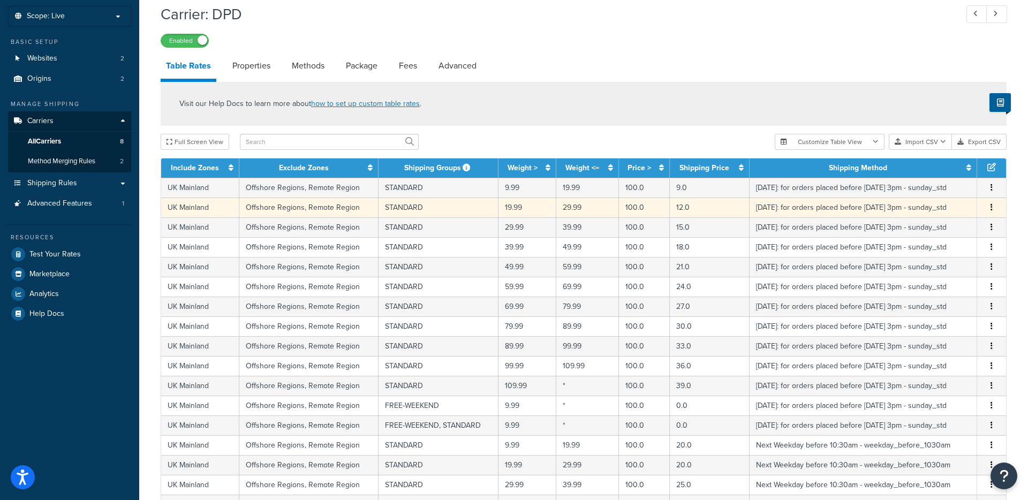
scroll to position [86, 0]
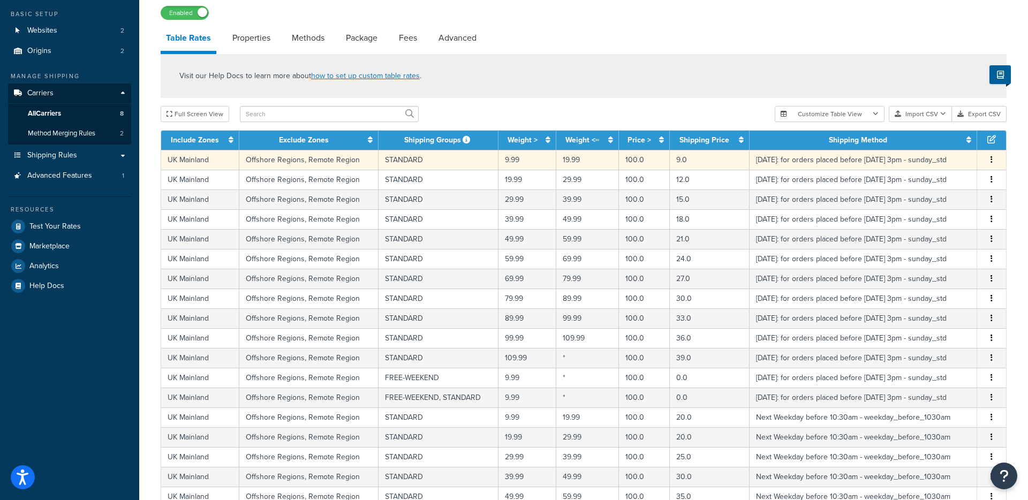
click at [688, 159] on td "9.0" at bounding box center [710, 160] width 80 height 20
select select "114052"
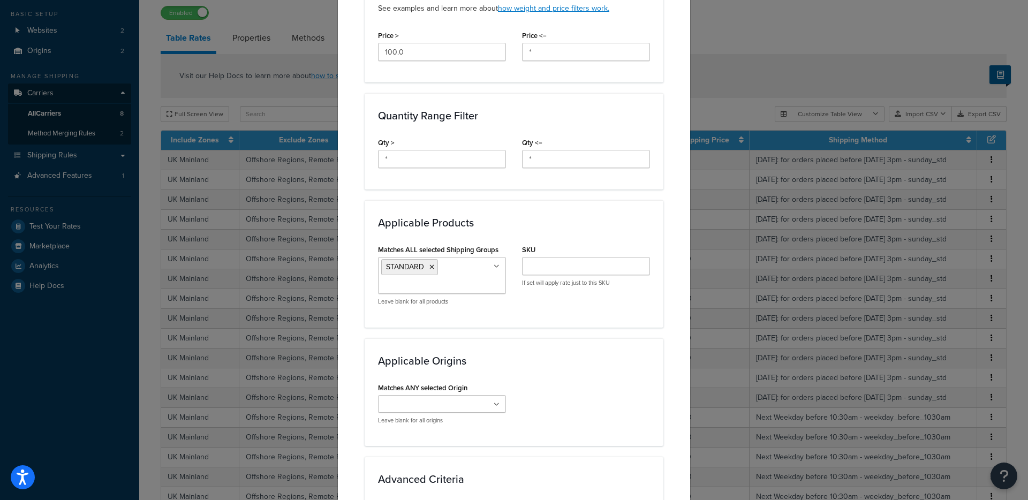
scroll to position [685, 0]
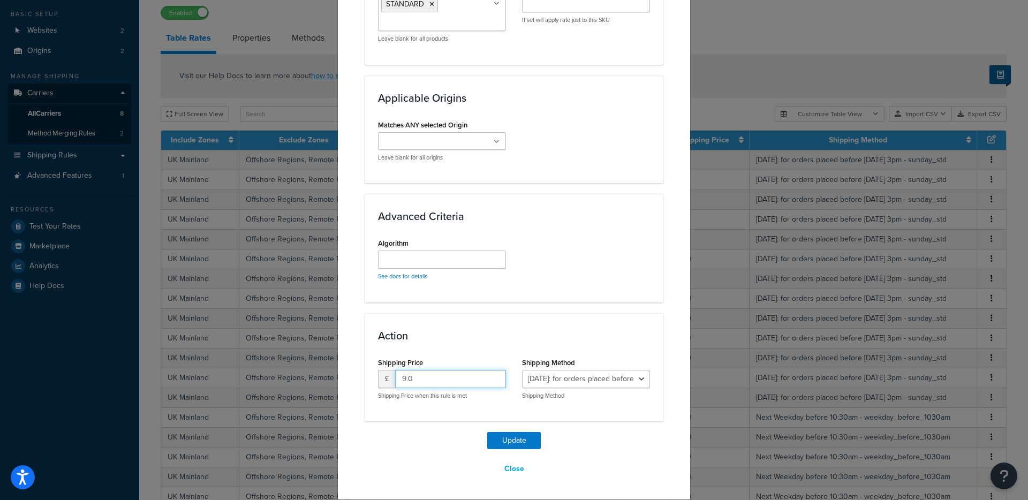
click at [423, 379] on input "9.0" at bounding box center [450, 379] width 111 height 18
type input "15"
click at [487, 432] on button "Update" at bounding box center [514, 440] width 54 height 17
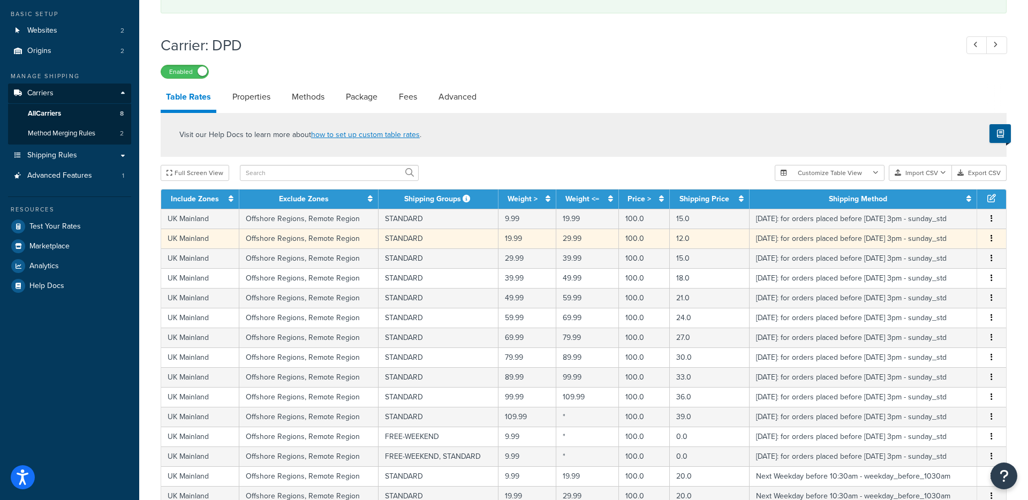
click at [694, 242] on td "12.0" at bounding box center [710, 239] width 80 height 20
select select "114052"
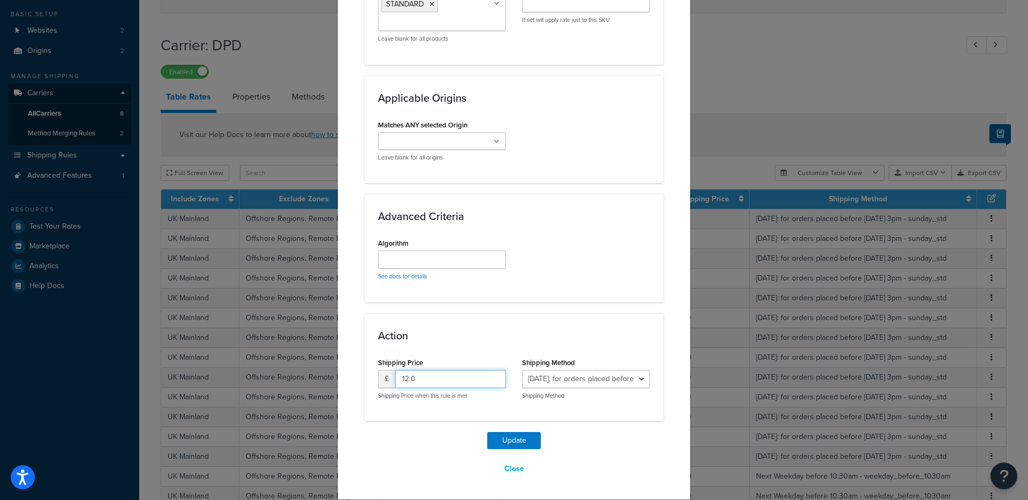
click at [411, 381] on input "12.0" at bounding box center [450, 379] width 111 height 18
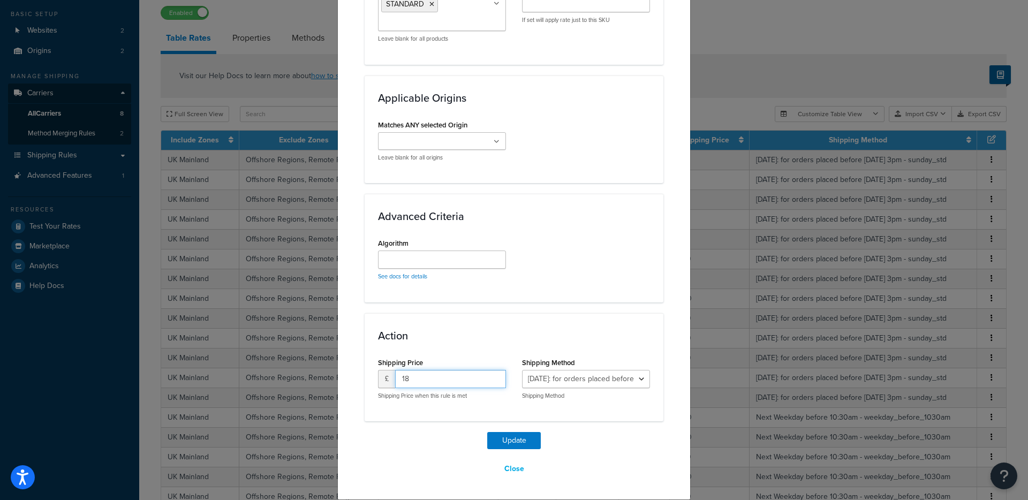
type input "18"
click at [487, 432] on button "Update" at bounding box center [514, 440] width 54 height 17
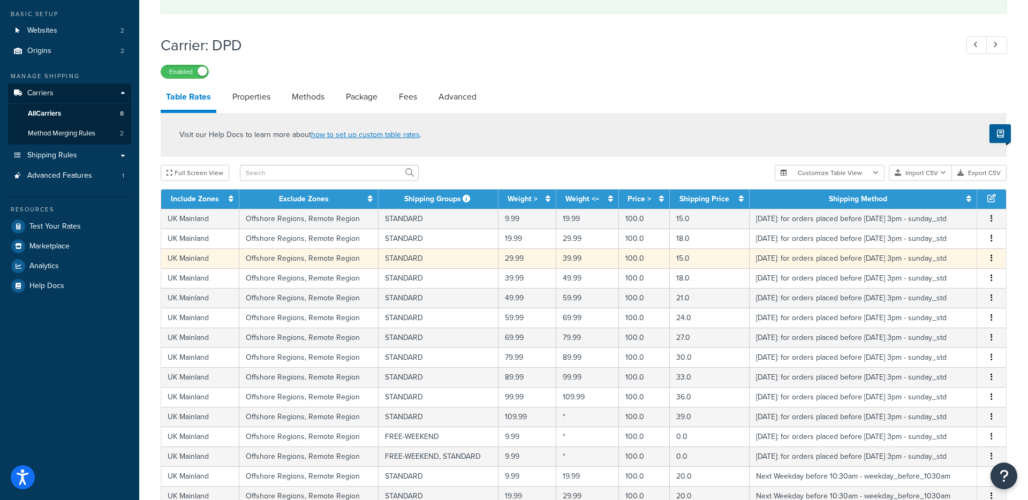
click at [692, 259] on td "15.0" at bounding box center [710, 258] width 80 height 20
select select "114052"
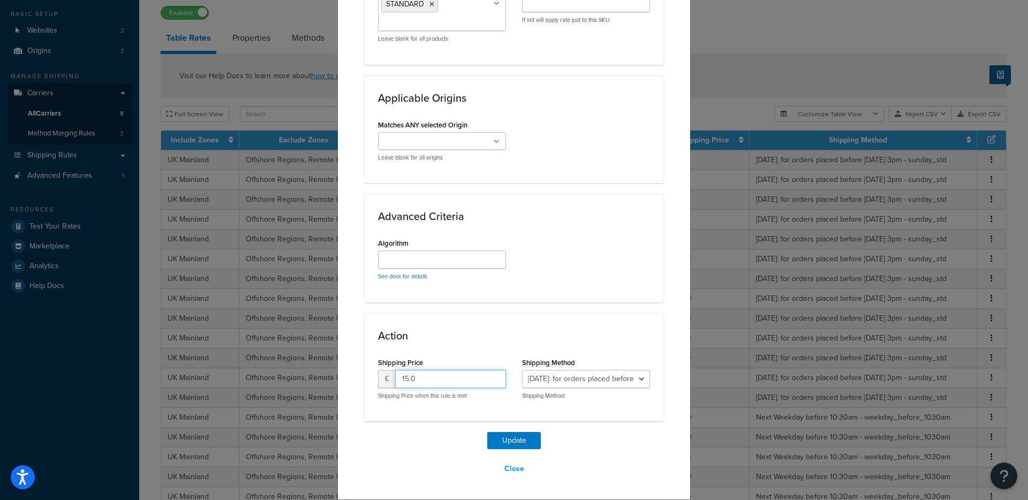
click at [436, 381] on input "15.0" at bounding box center [450, 379] width 111 height 18
type input "21"
click at [487, 432] on button "Update" at bounding box center [514, 440] width 54 height 17
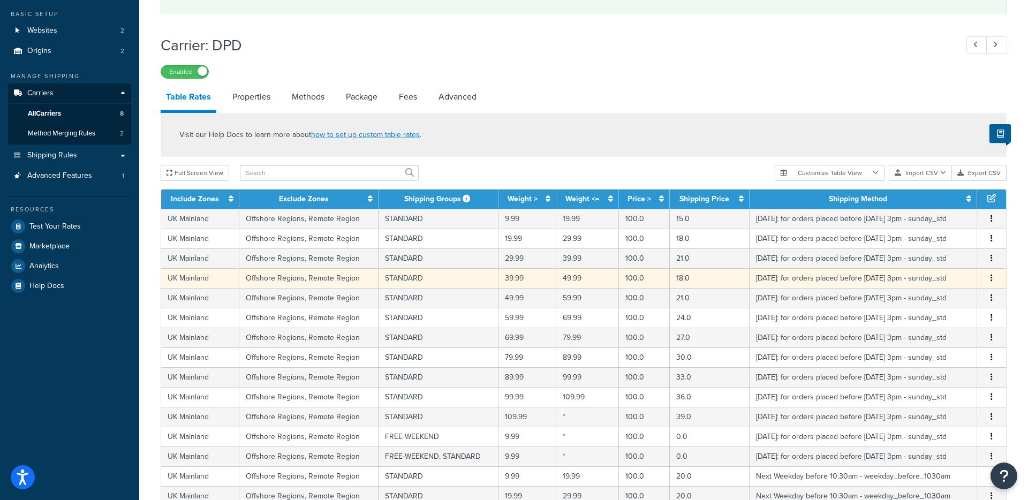
click at [684, 277] on td "18.0" at bounding box center [710, 278] width 80 height 20
select select "114052"
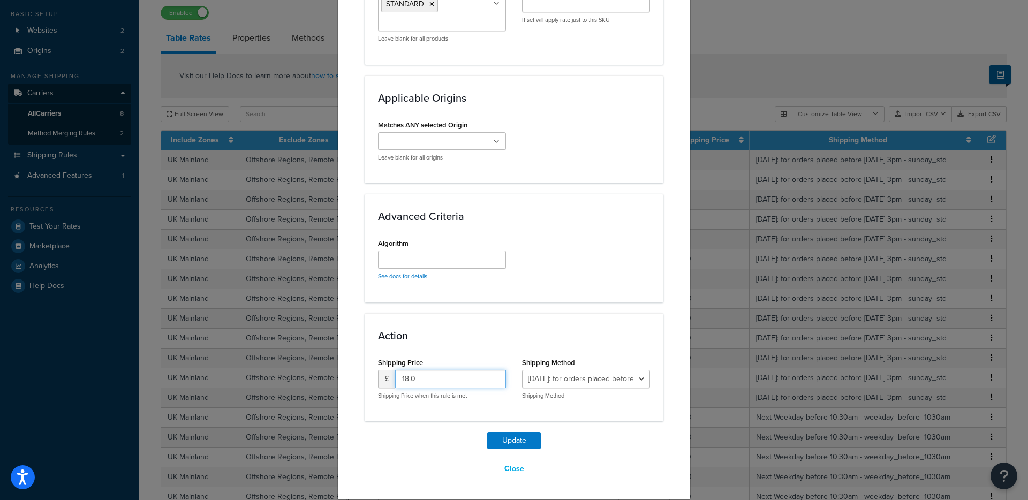
click at [421, 382] on input "18.0" at bounding box center [450, 379] width 111 height 18
click at [421, 383] on input "18.0" at bounding box center [450, 379] width 111 height 18
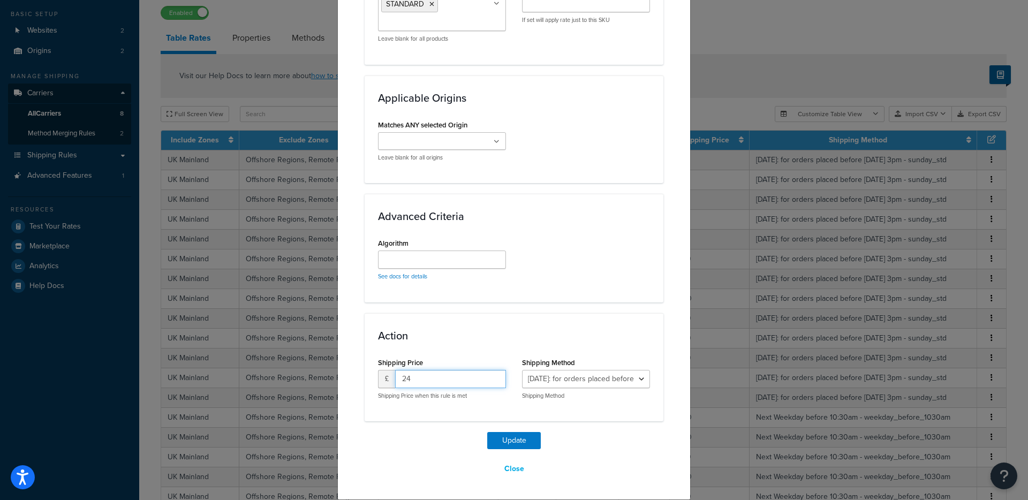
type input "24"
click at [487, 432] on button "Update" at bounding box center [514, 440] width 54 height 17
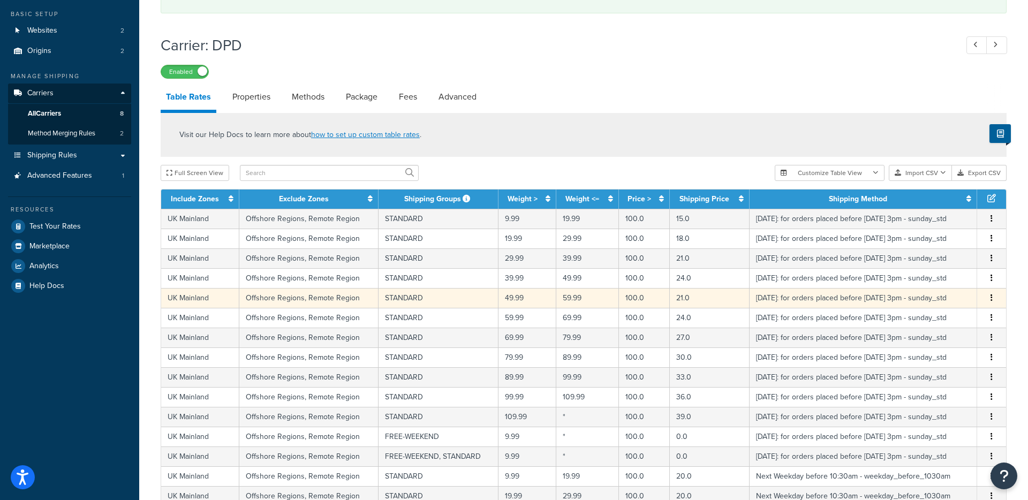
click at [700, 298] on td "21.0" at bounding box center [710, 298] width 80 height 20
select select "114052"
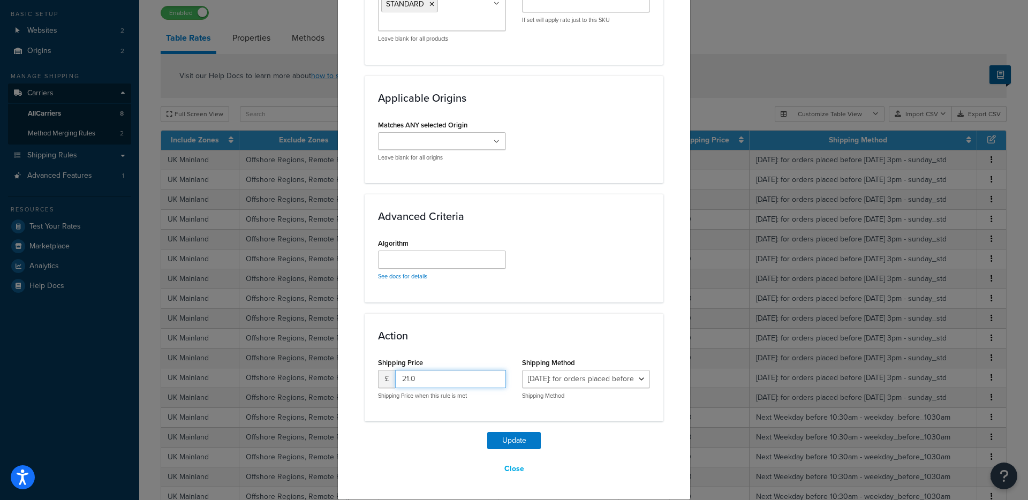
click at [426, 380] on input "21.0" at bounding box center [450, 379] width 111 height 18
type input "27"
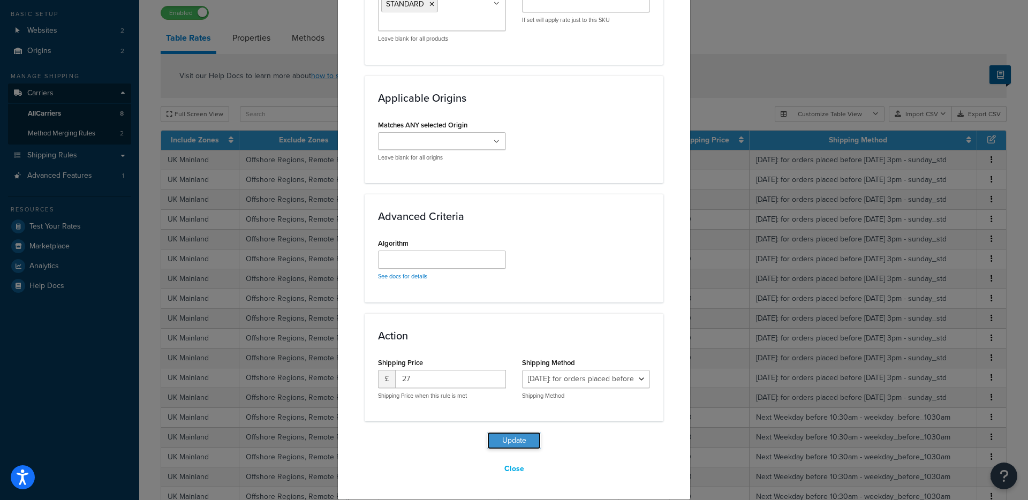
click at [514, 438] on button "Update" at bounding box center [514, 440] width 54 height 17
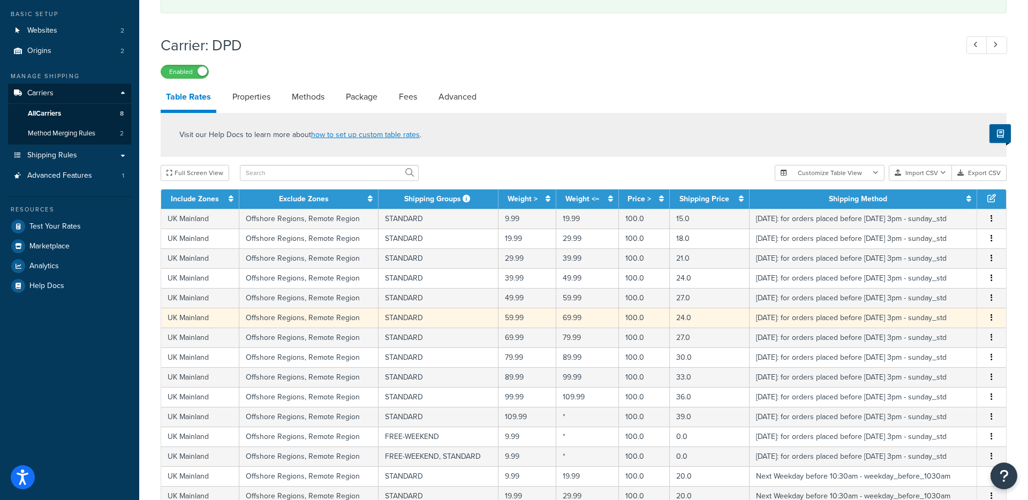
click at [695, 317] on td "24.0" at bounding box center [710, 318] width 80 height 20
select select "114052"
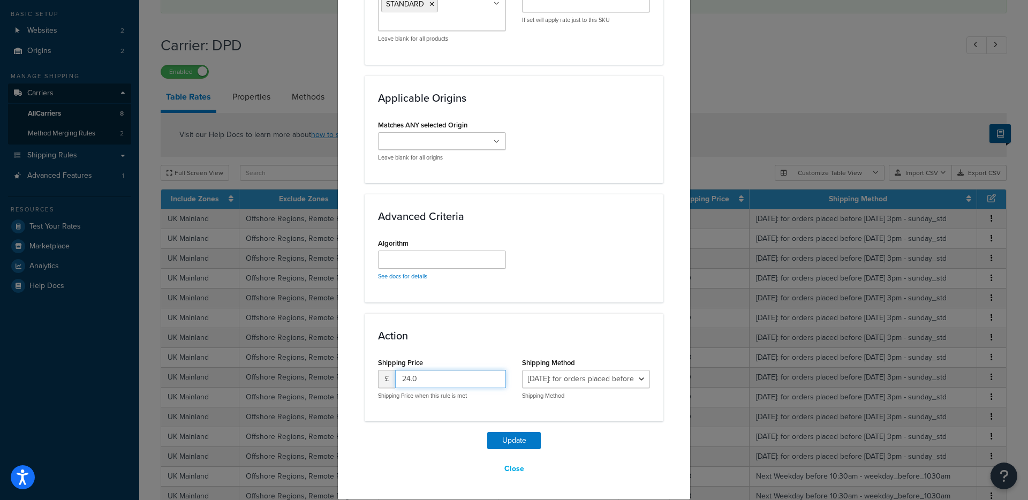
click at [421, 379] on input "24.0" at bounding box center [450, 379] width 111 height 18
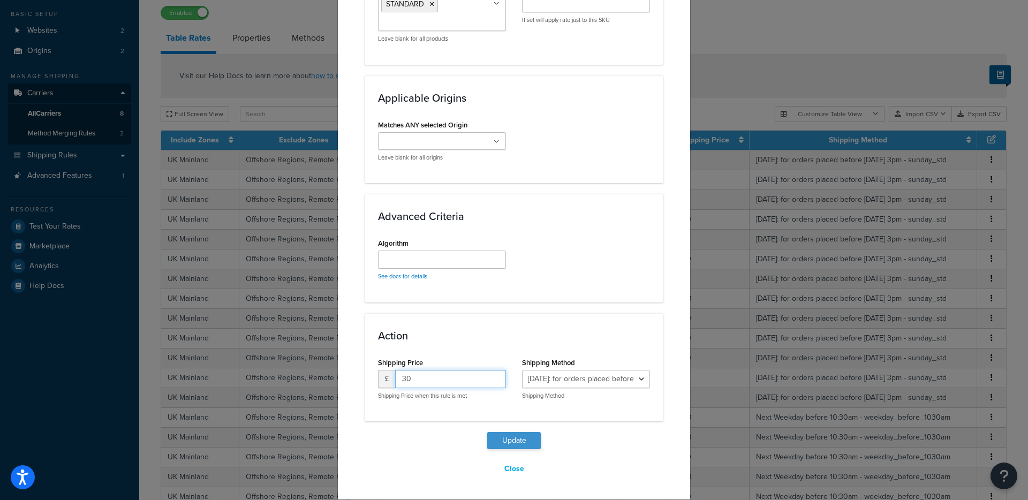
type input "30"
click at [508, 445] on button "Update" at bounding box center [514, 440] width 54 height 17
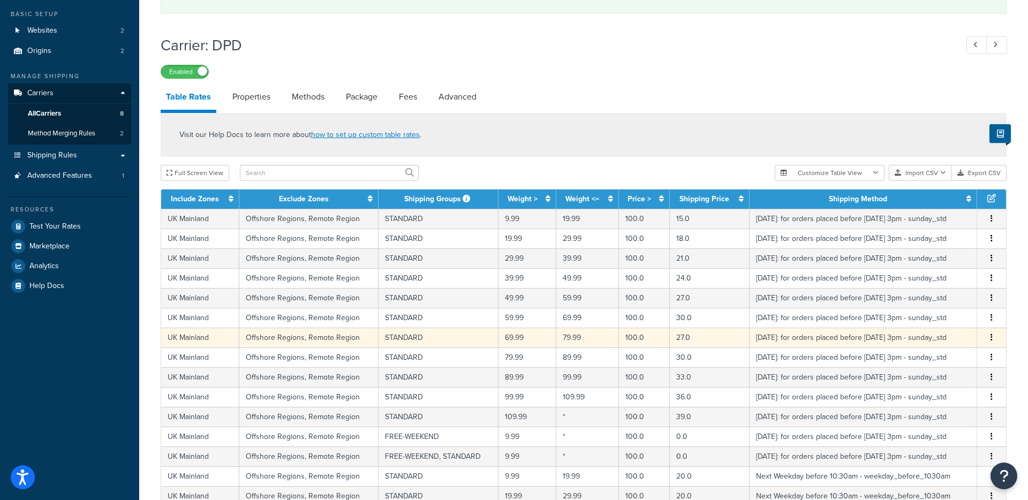
click at [689, 337] on td "27.0" at bounding box center [710, 338] width 80 height 20
select select "114052"
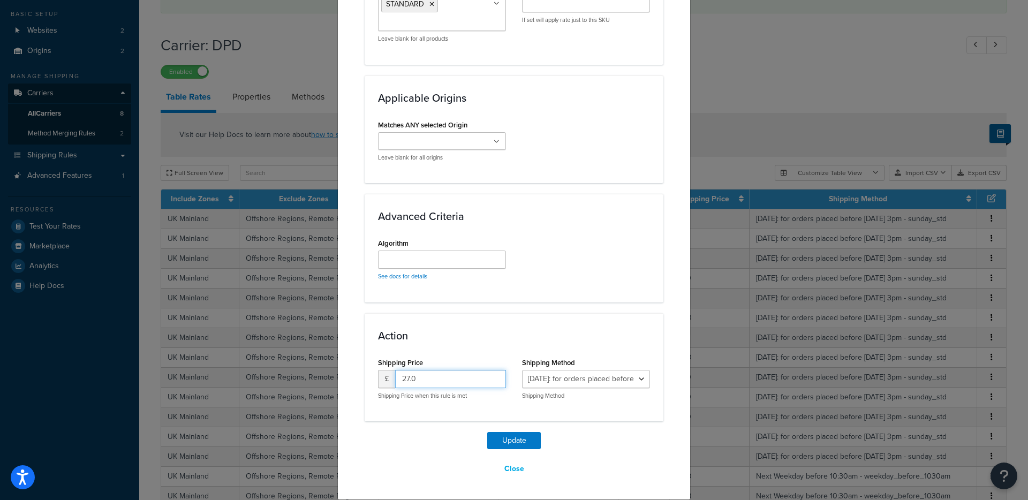
click at [420, 381] on input "27.0" at bounding box center [450, 379] width 111 height 18
type input "33"
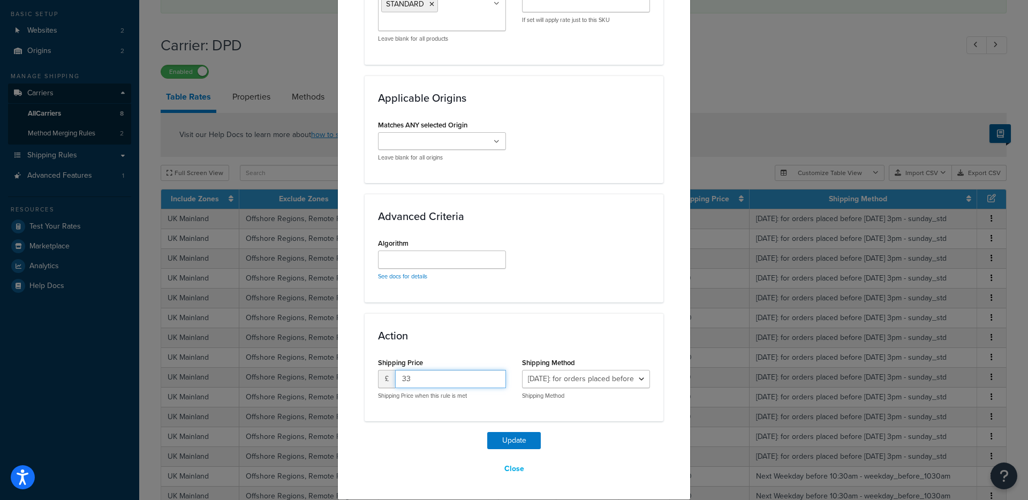
click at [487, 432] on button "Update" at bounding box center [514, 440] width 54 height 17
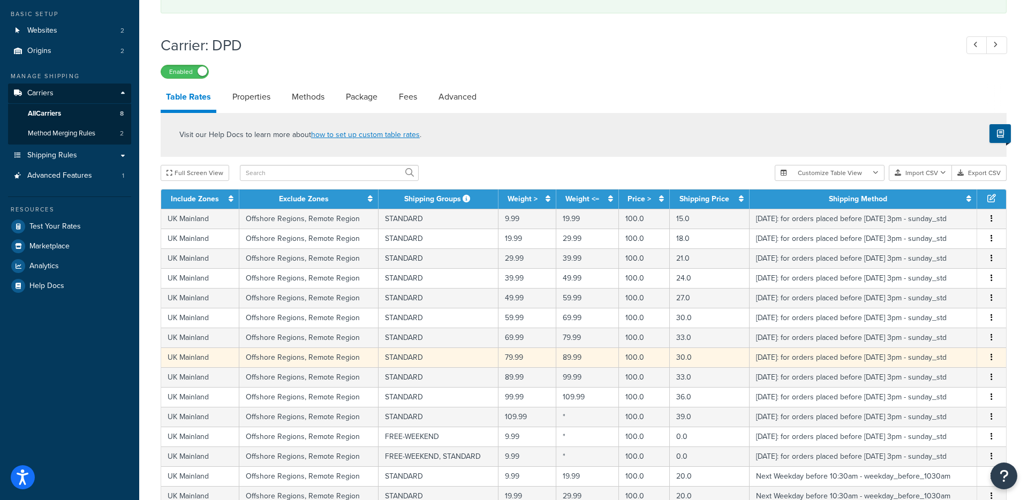
click at [690, 357] on td "30.0" at bounding box center [710, 357] width 80 height 20
select select "114052"
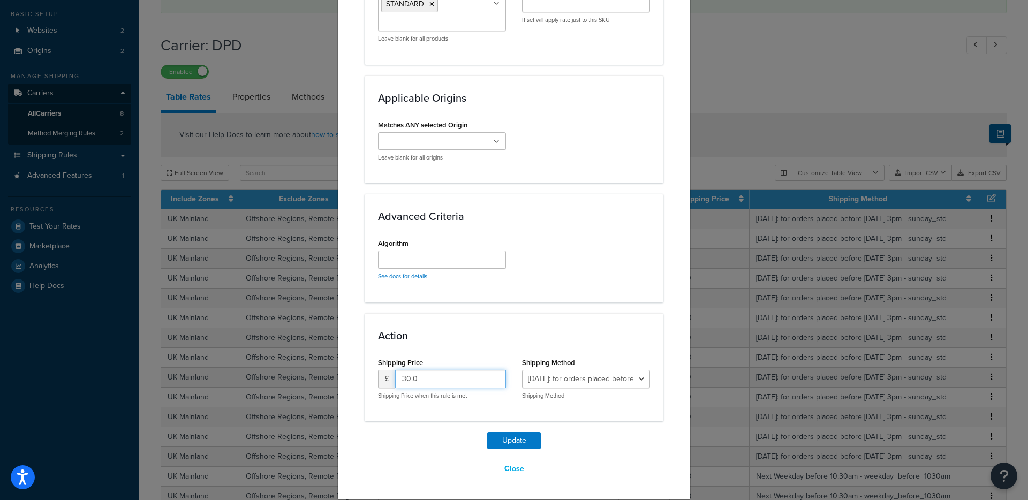
click at [423, 380] on input "30.0" at bounding box center [450, 379] width 111 height 18
type input "36"
click at [487, 432] on button "Update" at bounding box center [514, 440] width 54 height 17
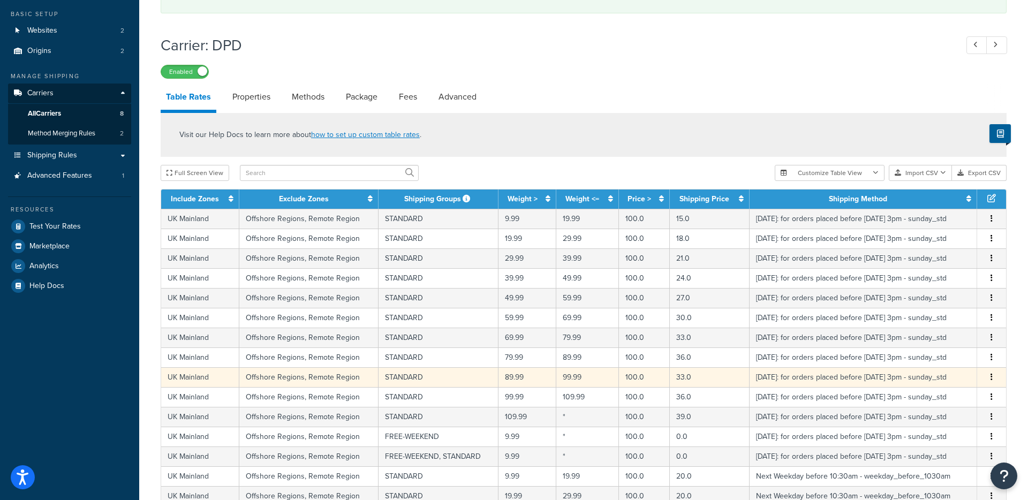
click at [686, 376] on td "33.0" at bounding box center [710, 377] width 80 height 20
select select "114052"
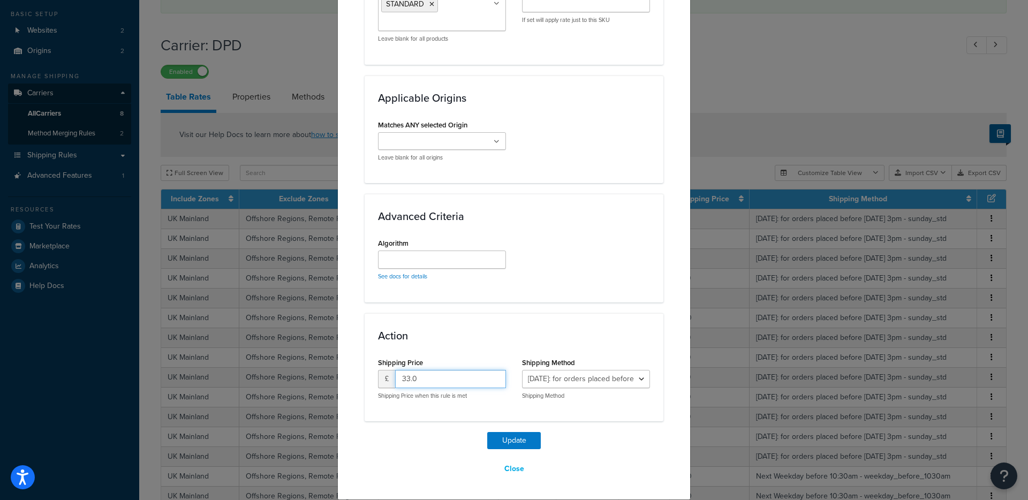
click at [427, 374] on input "33.0" at bounding box center [450, 379] width 111 height 18
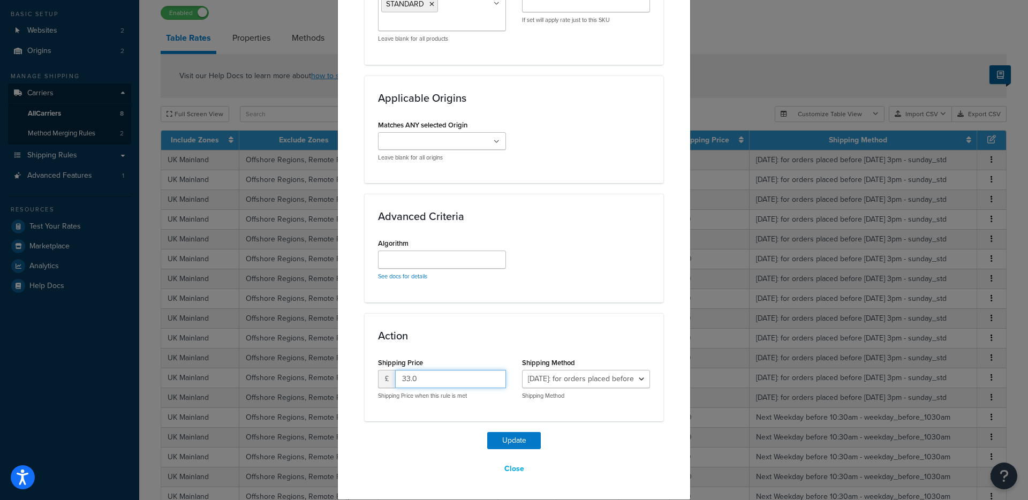
click at [427, 374] on input "33.0" at bounding box center [450, 379] width 111 height 18
type input "39"
click at [515, 444] on button "Update" at bounding box center [514, 440] width 54 height 17
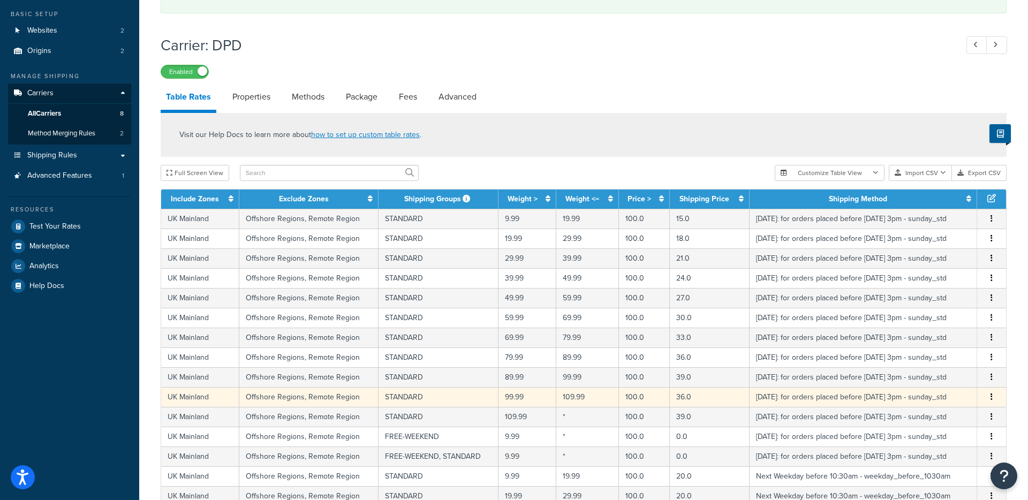
click at [692, 397] on td "36.0" at bounding box center [710, 397] width 80 height 20
select select "114052"
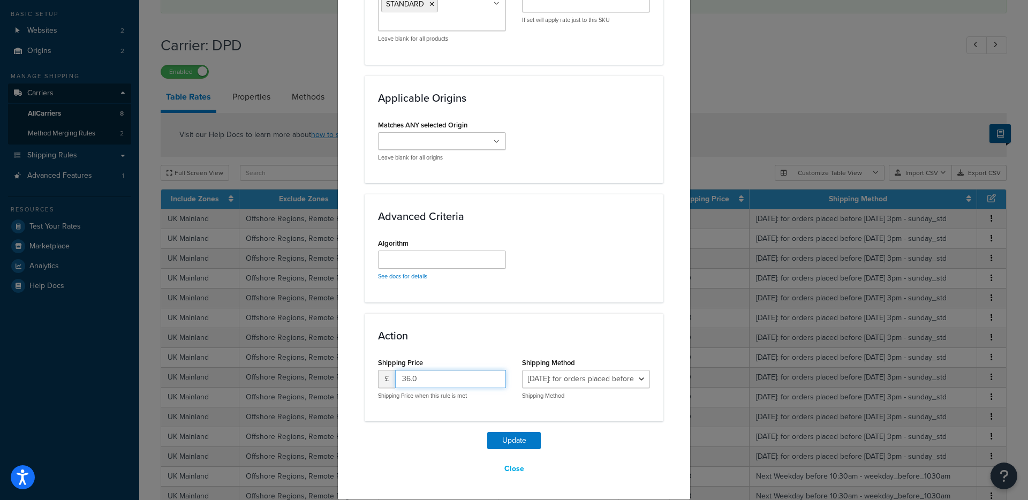
click at [457, 380] on input "36.0" at bounding box center [450, 379] width 111 height 18
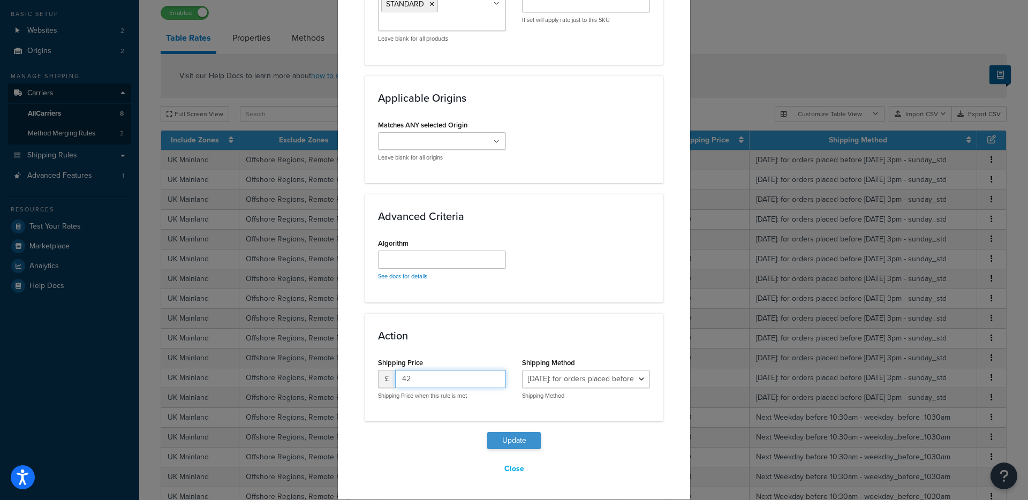
type input "42"
click at [510, 444] on button "Update" at bounding box center [514, 440] width 54 height 17
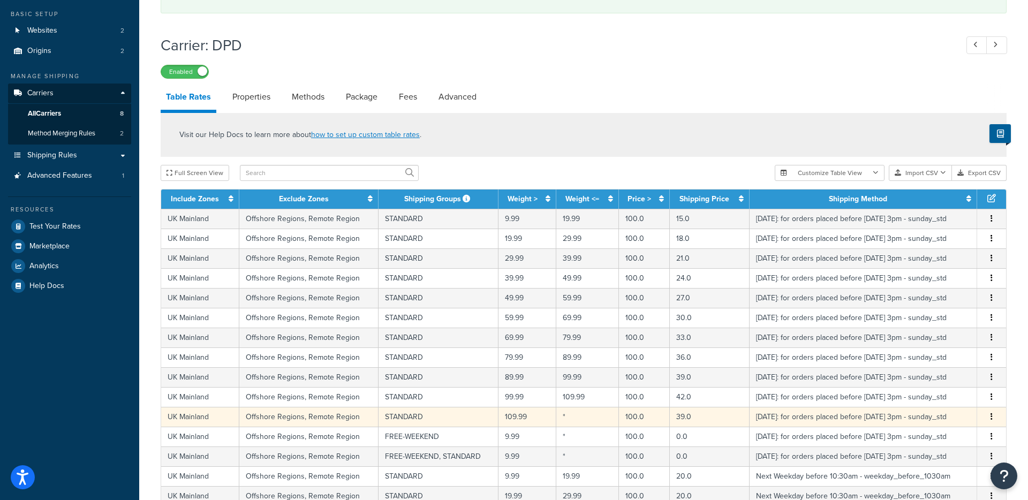
click at [689, 414] on td "39.0" at bounding box center [710, 417] width 80 height 20
select select "114052"
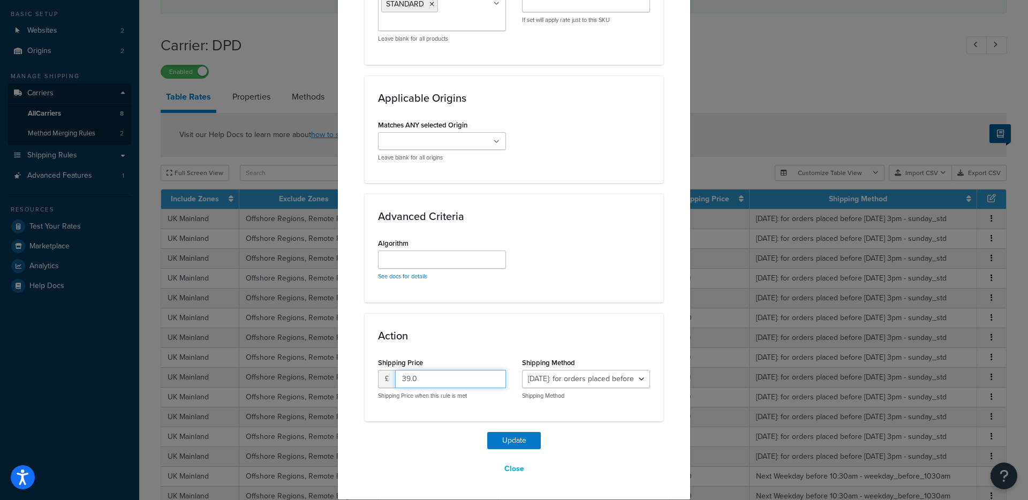
click at [420, 374] on input "39.0" at bounding box center [450, 379] width 111 height 18
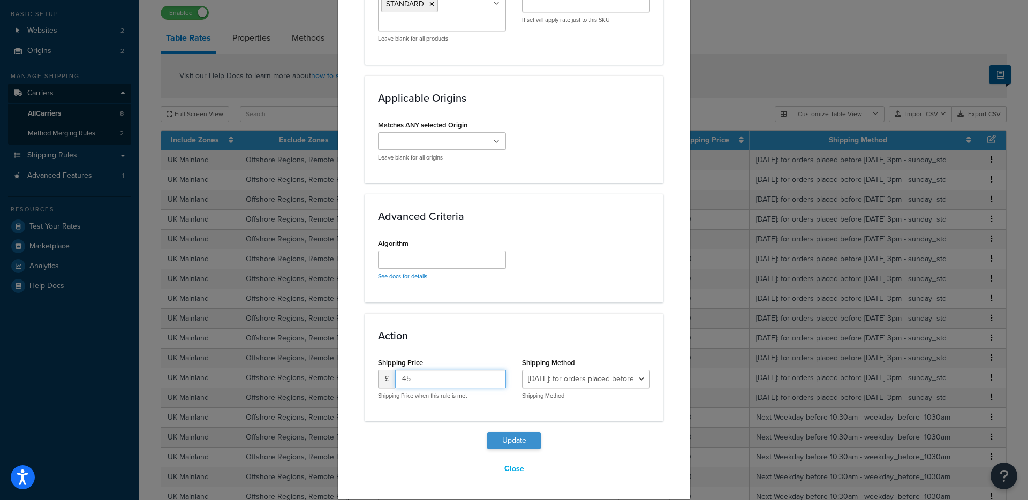
type input "45"
click at [513, 439] on button "Update" at bounding box center [514, 440] width 54 height 17
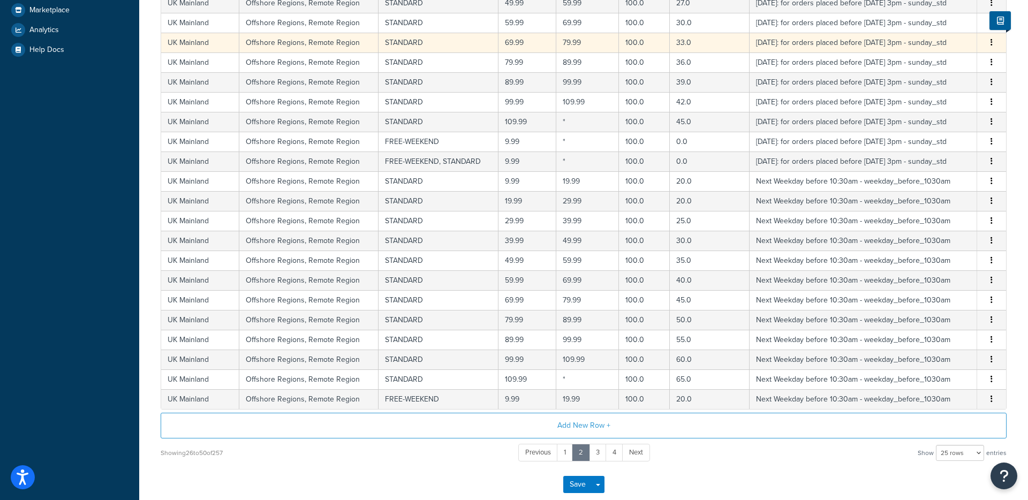
scroll to position [354, 0]
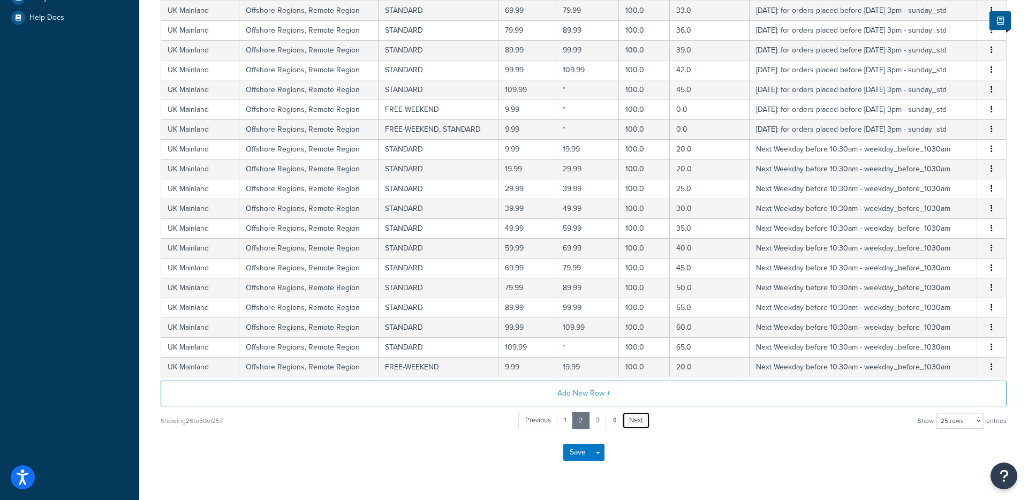
click at [630, 420] on span "Next" at bounding box center [636, 420] width 14 height 10
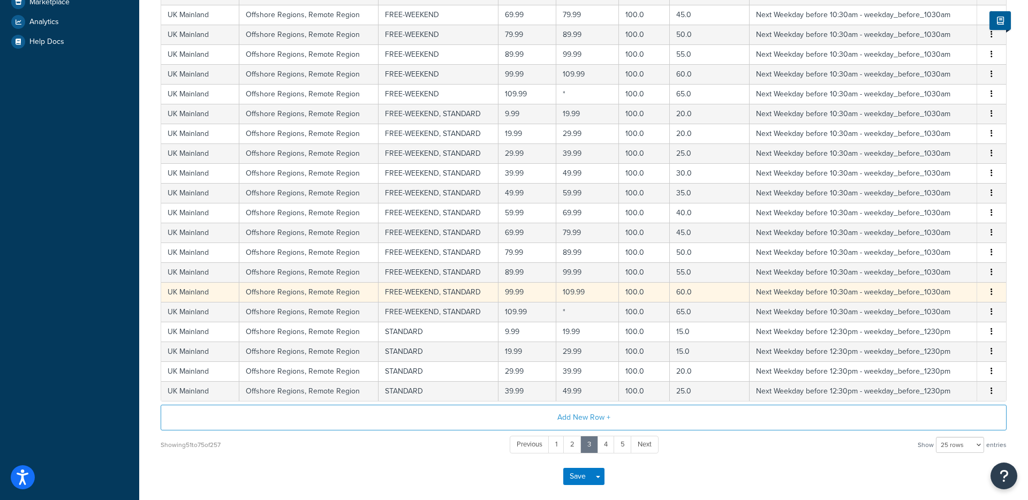
scroll to position [382, 0]
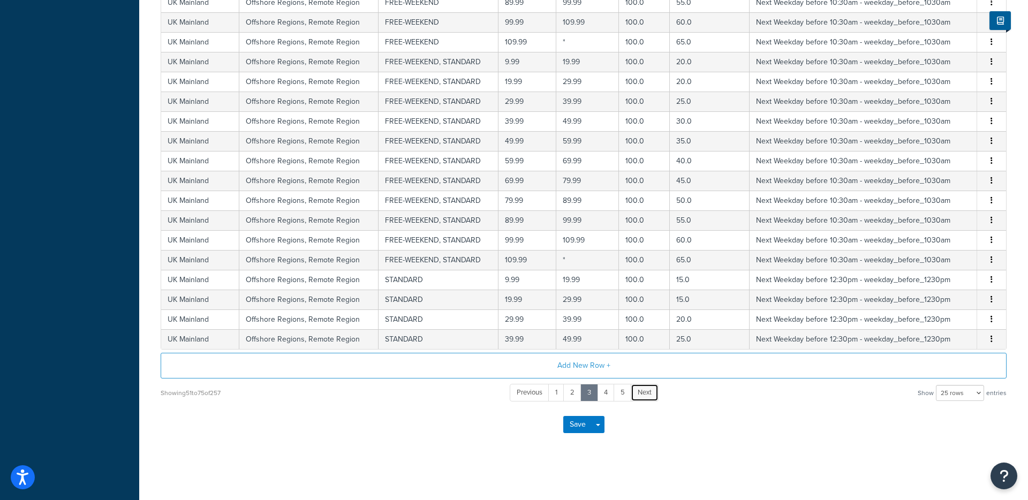
click at [643, 395] on span "Next" at bounding box center [645, 392] width 14 height 10
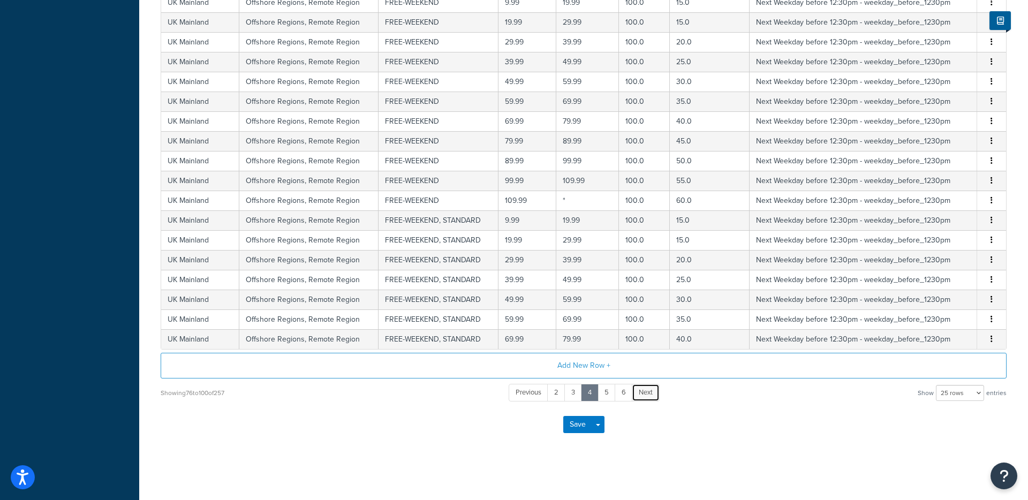
click at [646, 389] on span "Next" at bounding box center [646, 392] width 14 height 10
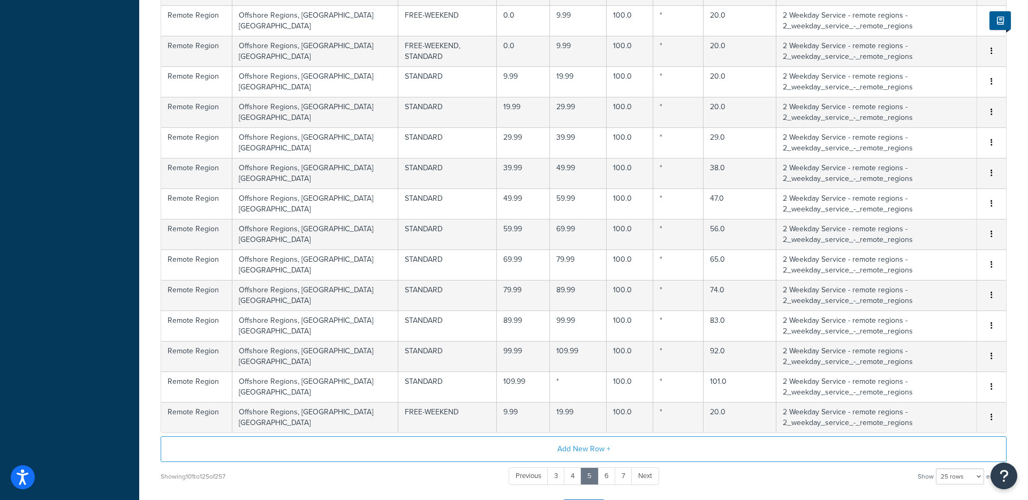
scroll to position [649, 0]
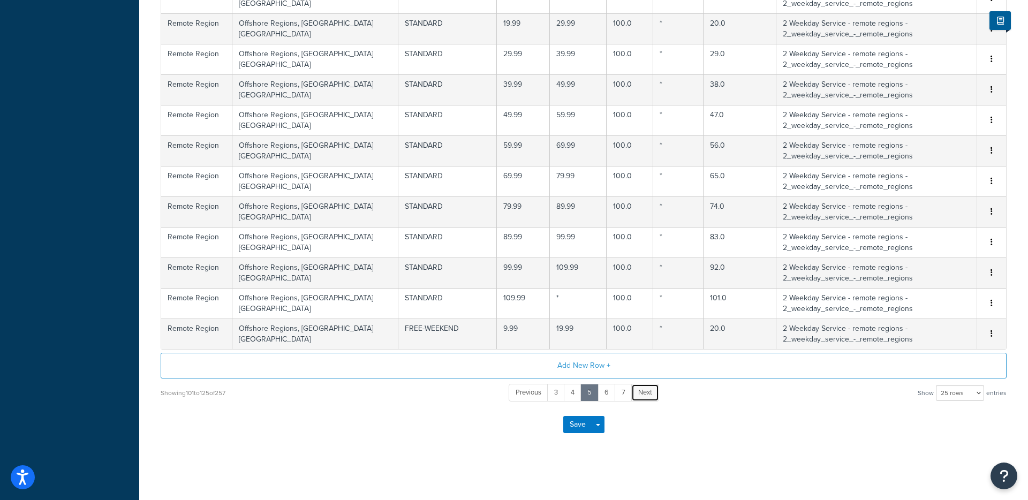
click at [641, 398] on link "Next" at bounding box center [645, 393] width 28 height 18
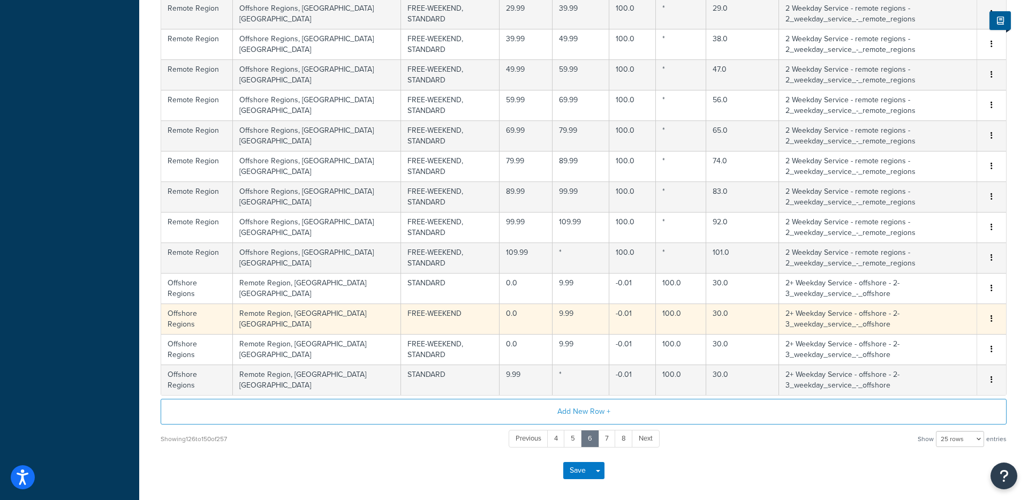
scroll to position [617, 0]
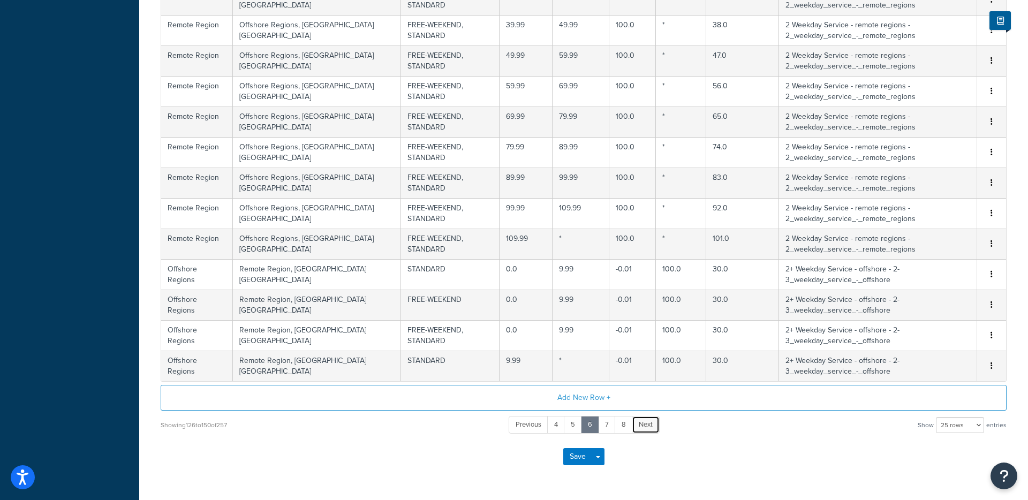
click at [646, 419] on span "Next" at bounding box center [646, 424] width 14 height 10
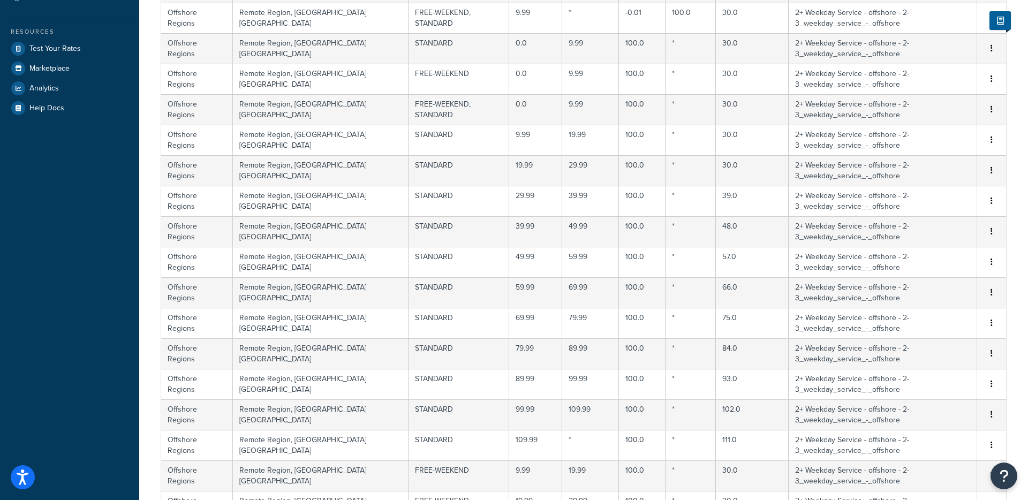
scroll to position [382, 0]
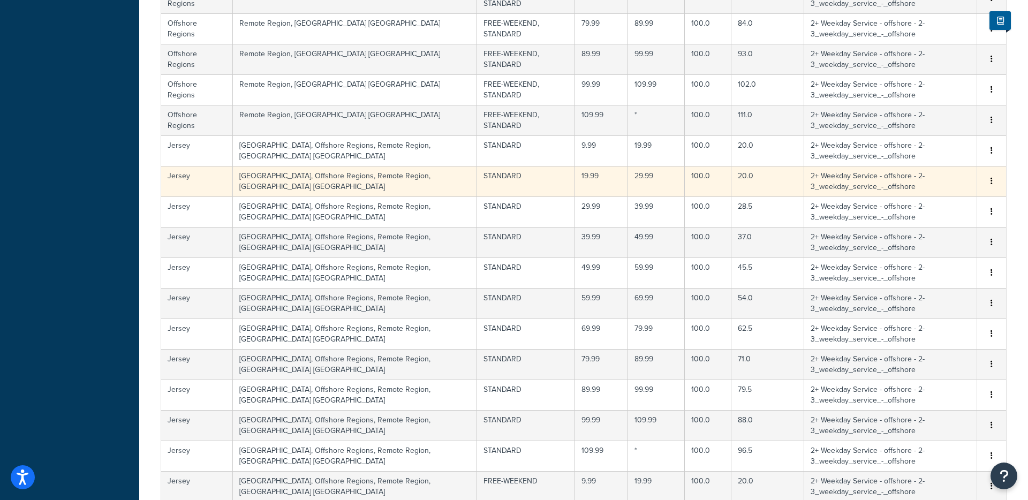
scroll to position [649, 0]
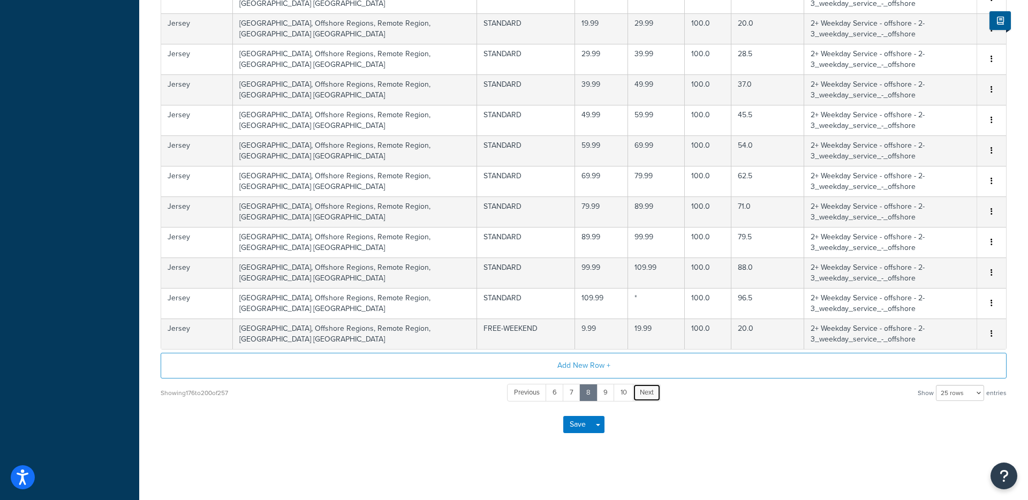
click at [648, 396] on span "Next" at bounding box center [647, 392] width 14 height 10
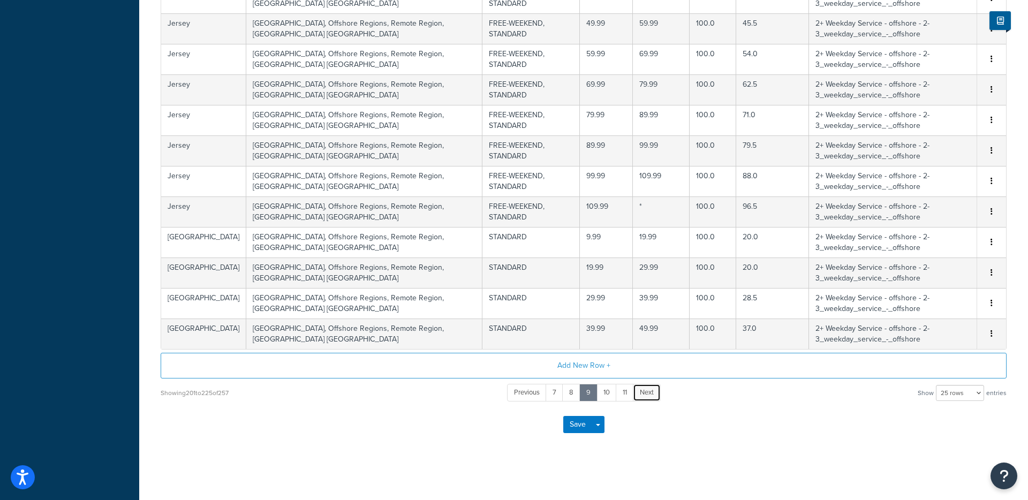
click at [651, 389] on span "Next" at bounding box center [647, 392] width 14 height 10
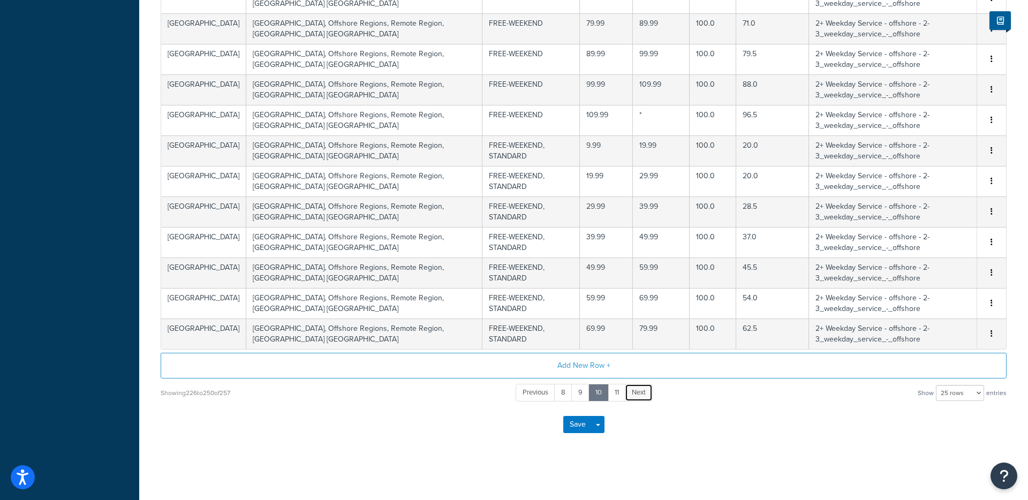
click at [638, 399] on link "Next" at bounding box center [639, 393] width 28 height 18
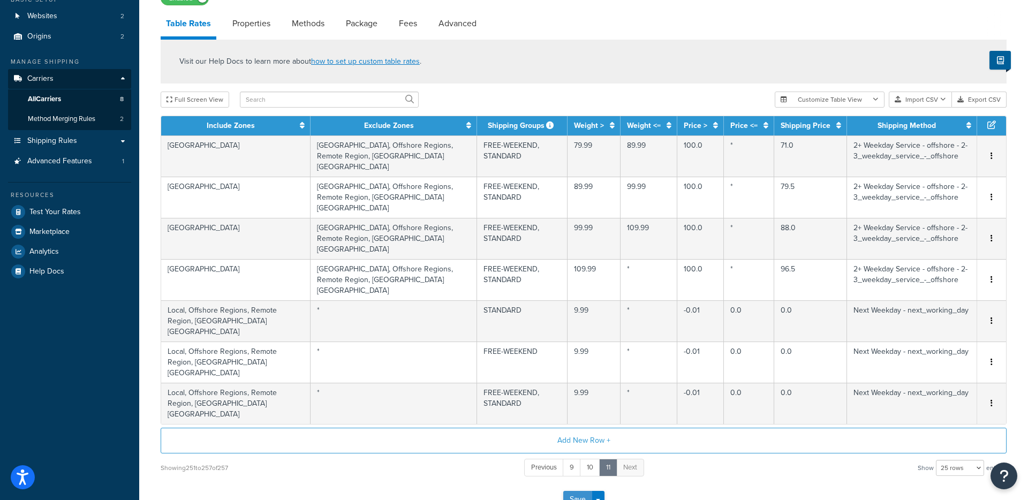
click at [572, 491] on button "Save" at bounding box center [577, 499] width 29 height 17
